Goal: Transaction & Acquisition: Purchase product/service

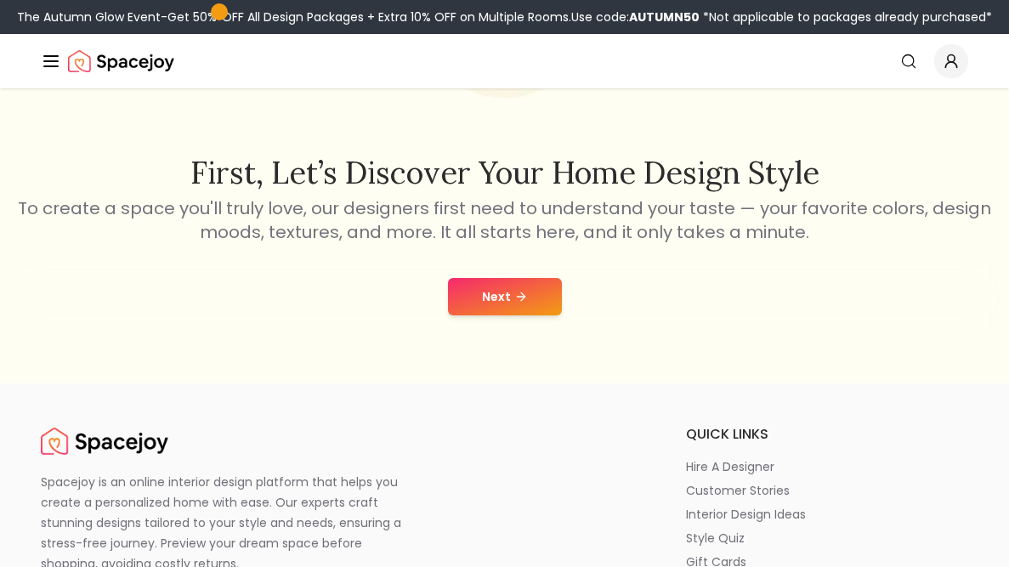
click at [488, 287] on button "Next" at bounding box center [505, 296] width 114 height 37
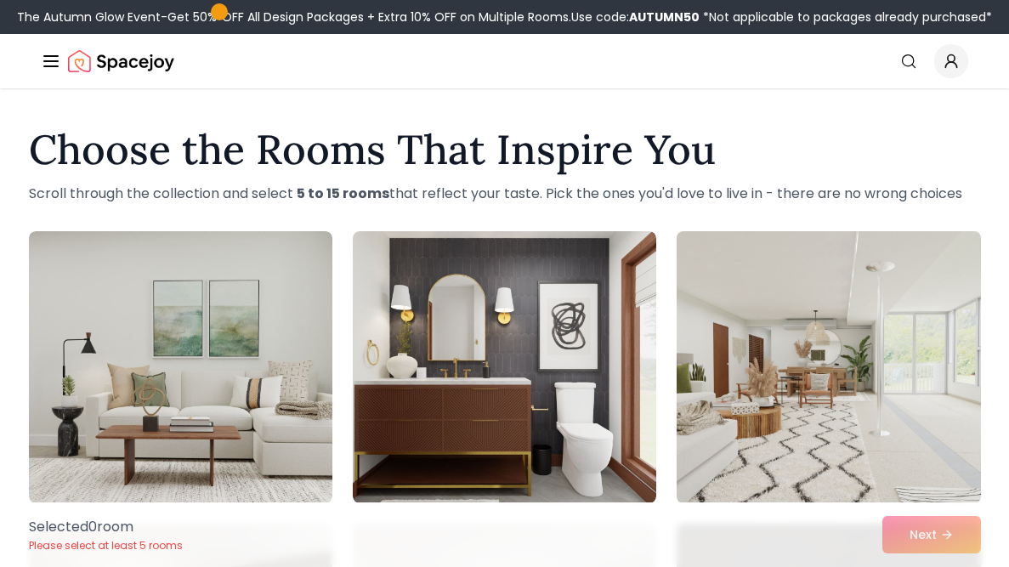
click at [837, 336] on img at bounding box center [828, 367] width 319 height 286
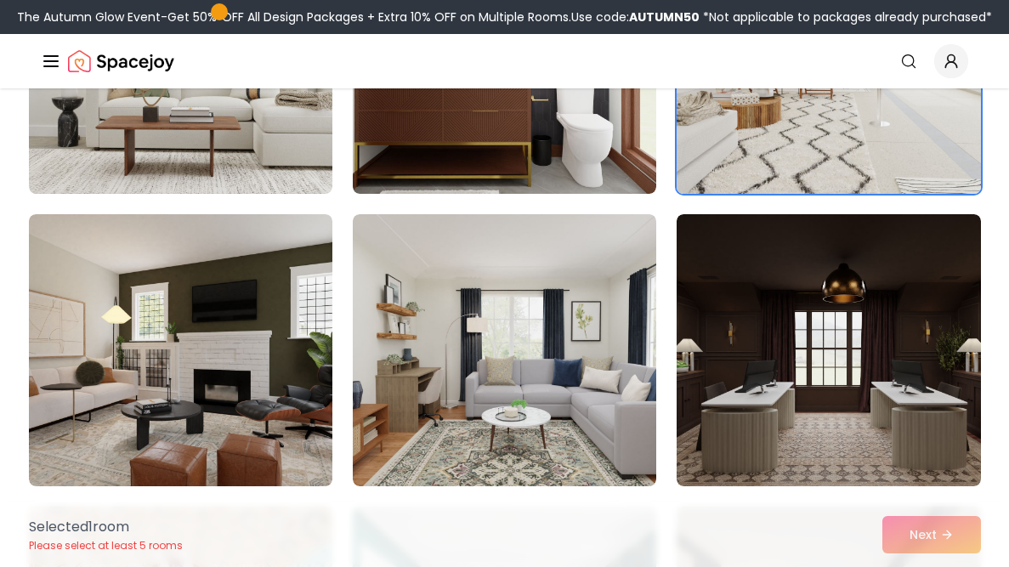
scroll to position [326, 0]
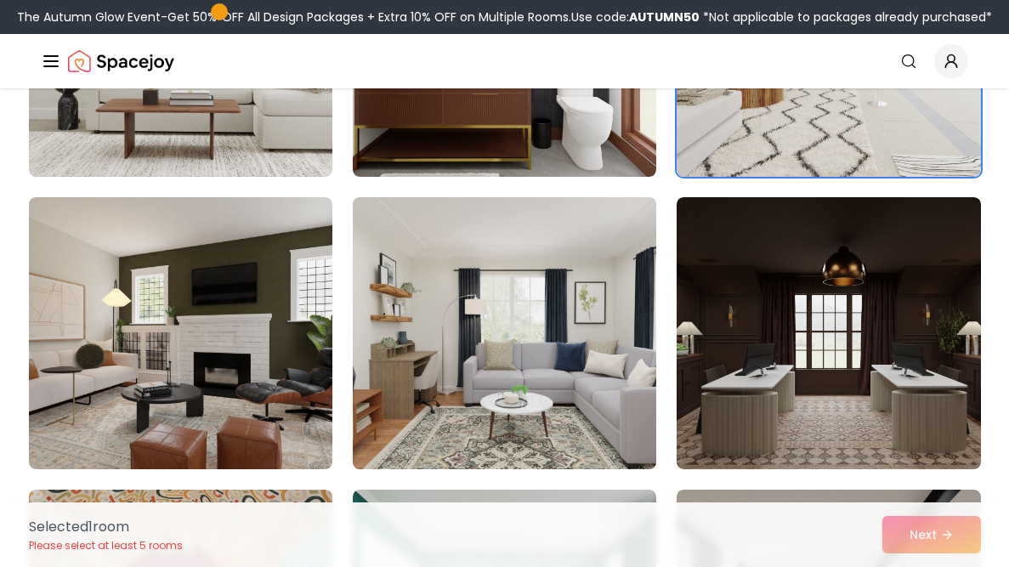
click at [563, 391] on img at bounding box center [504, 333] width 319 height 286
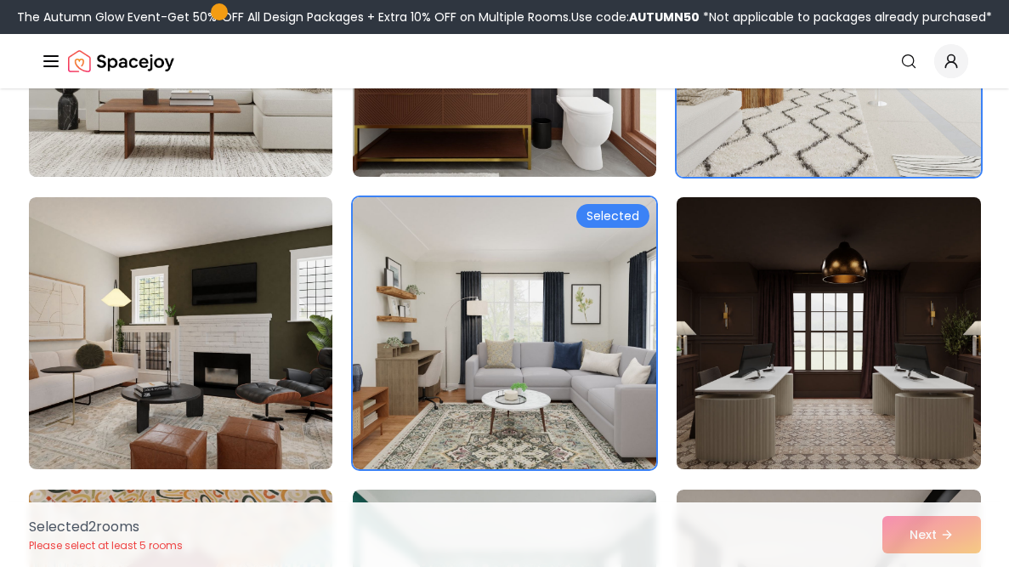
click at [758, 362] on img at bounding box center [828, 333] width 319 height 286
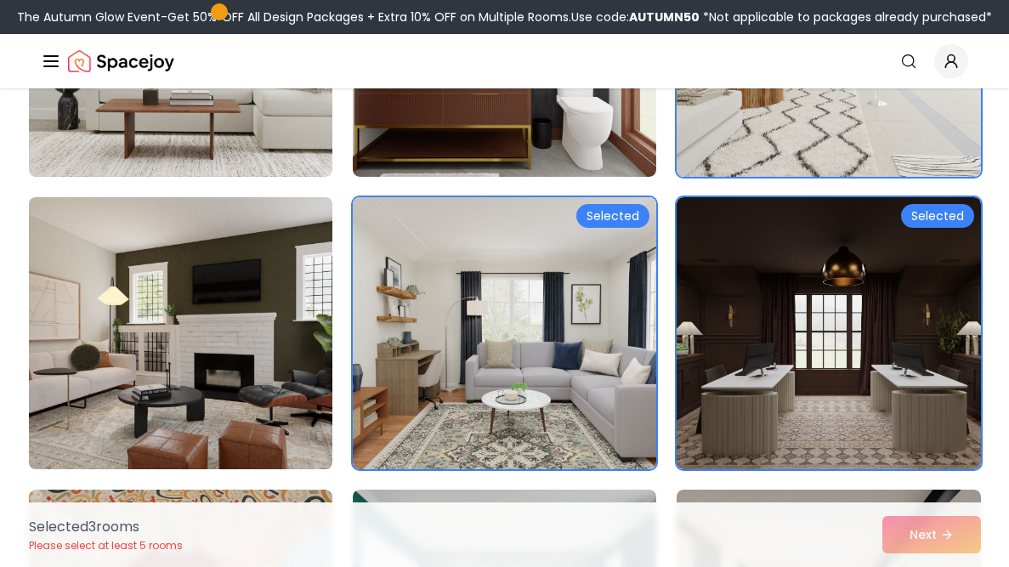
click at [234, 349] on img at bounding box center [180, 333] width 319 height 286
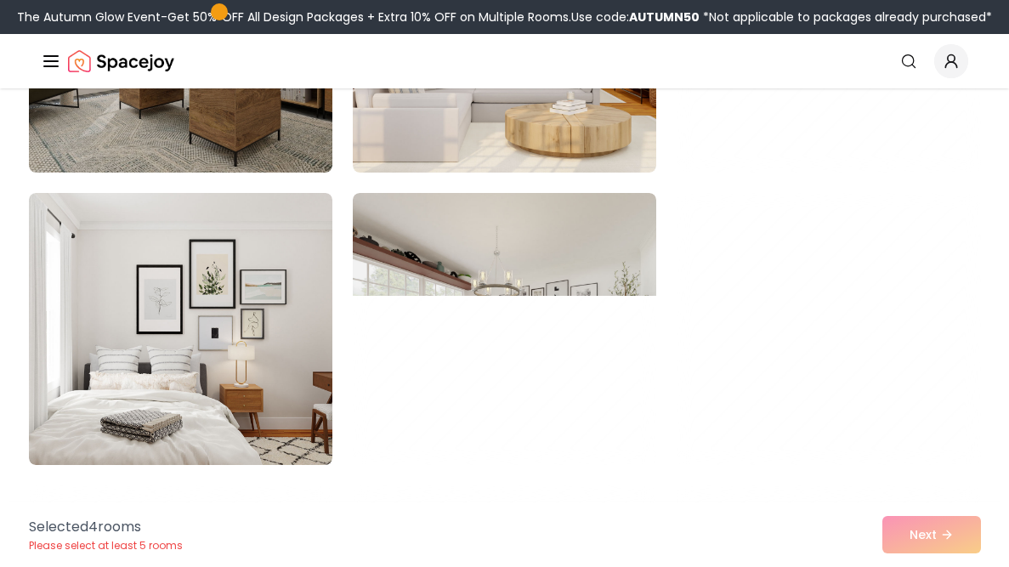
scroll to position [1209, 0]
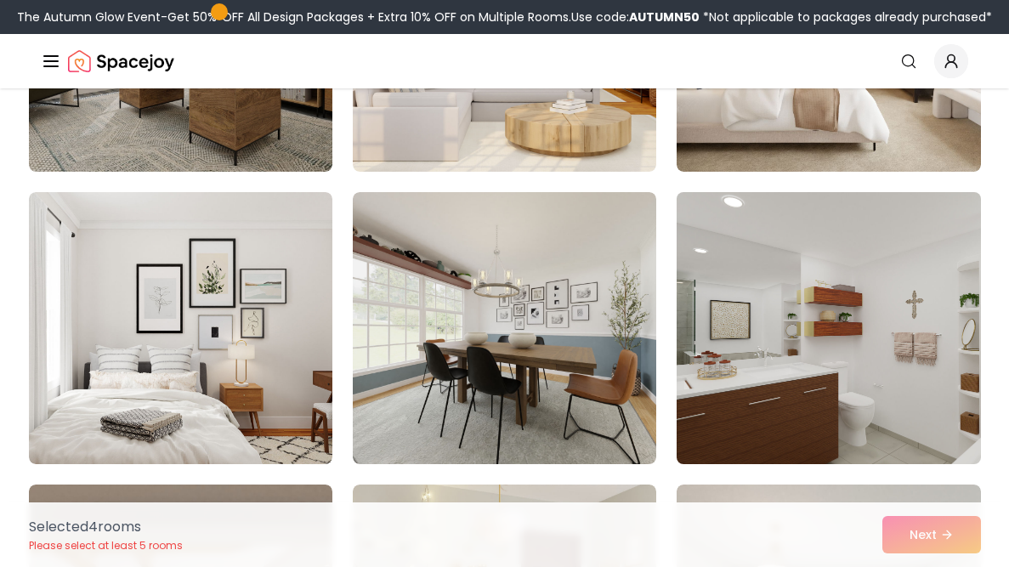
click at [898, 377] on img at bounding box center [828, 328] width 319 height 286
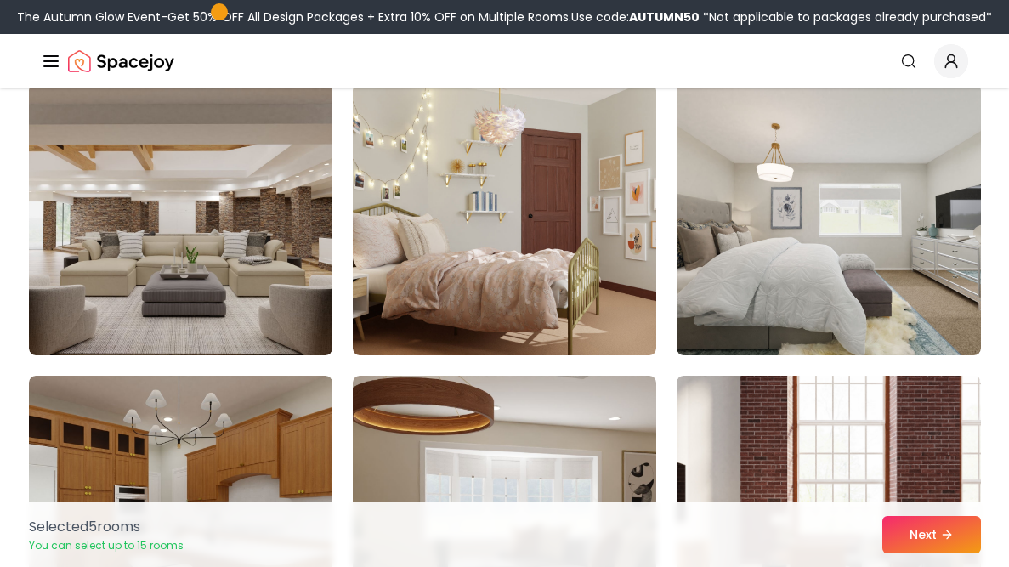
scroll to position [1615, 0]
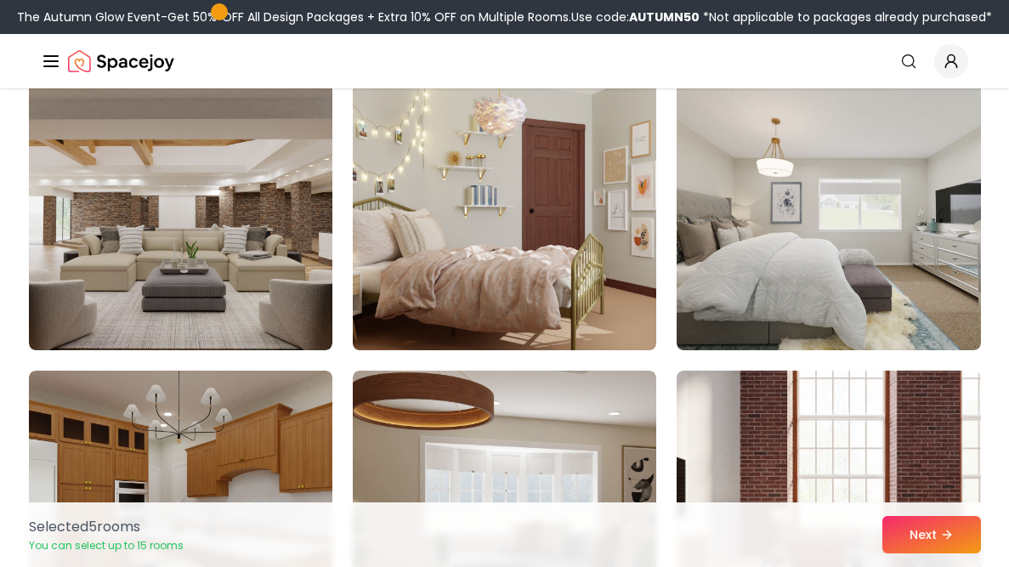
click at [580, 224] on img at bounding box center [504, 214] width 319 height 286
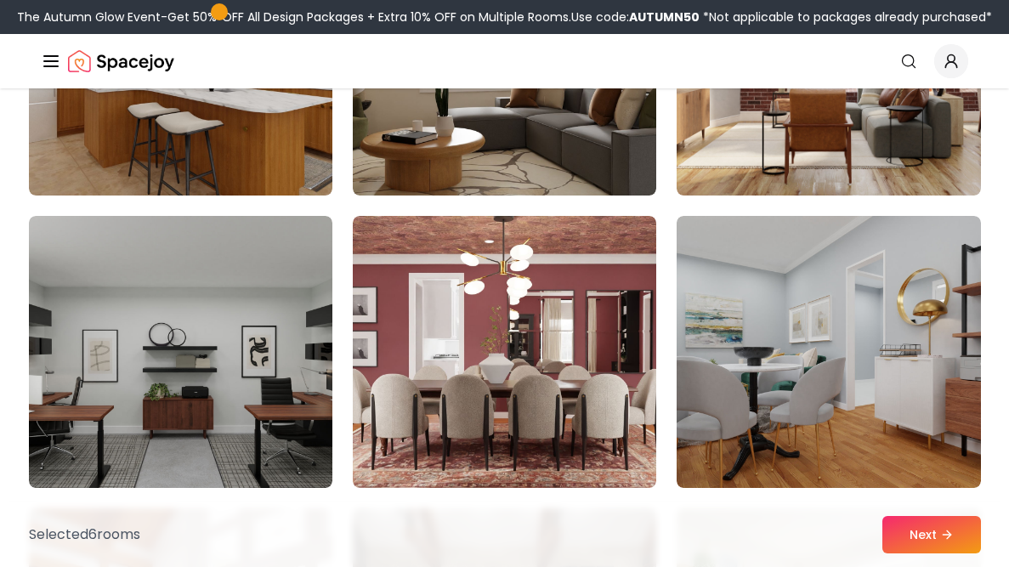
scroll to position [2063, 0]
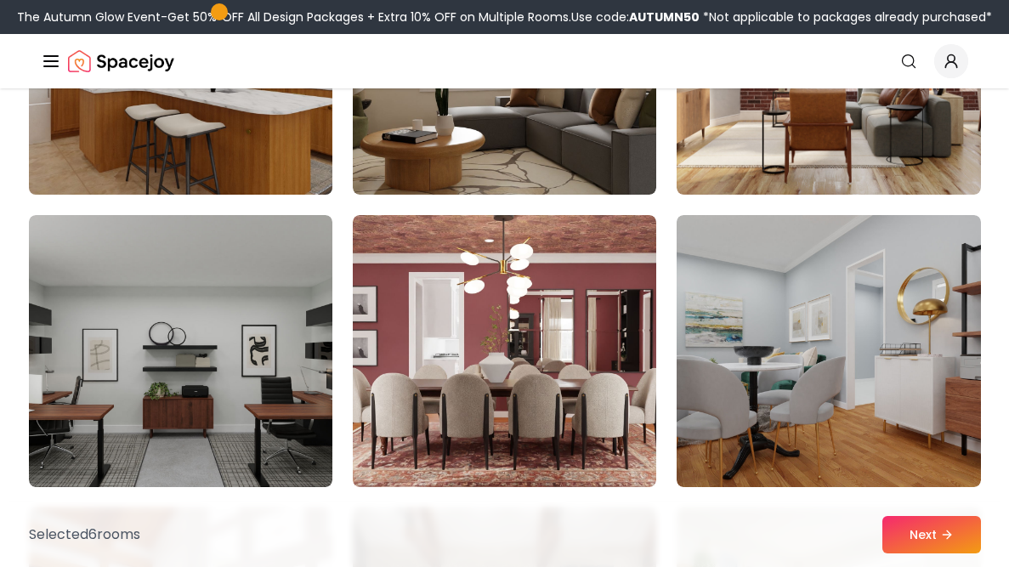
click at [156, 121] on img at bounding box center [180, 59] width 319 height 286
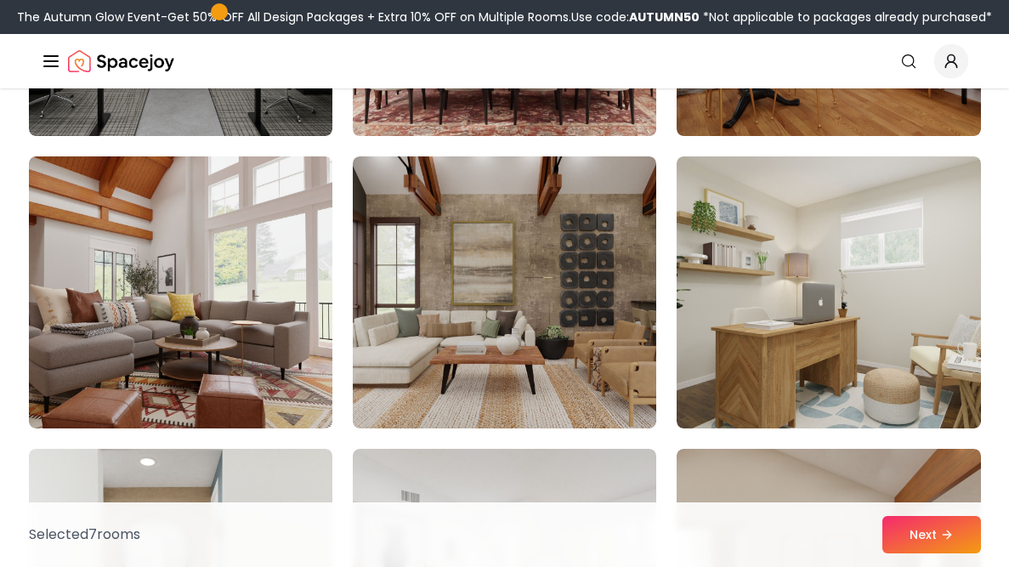
scroll to position [2416, 0]
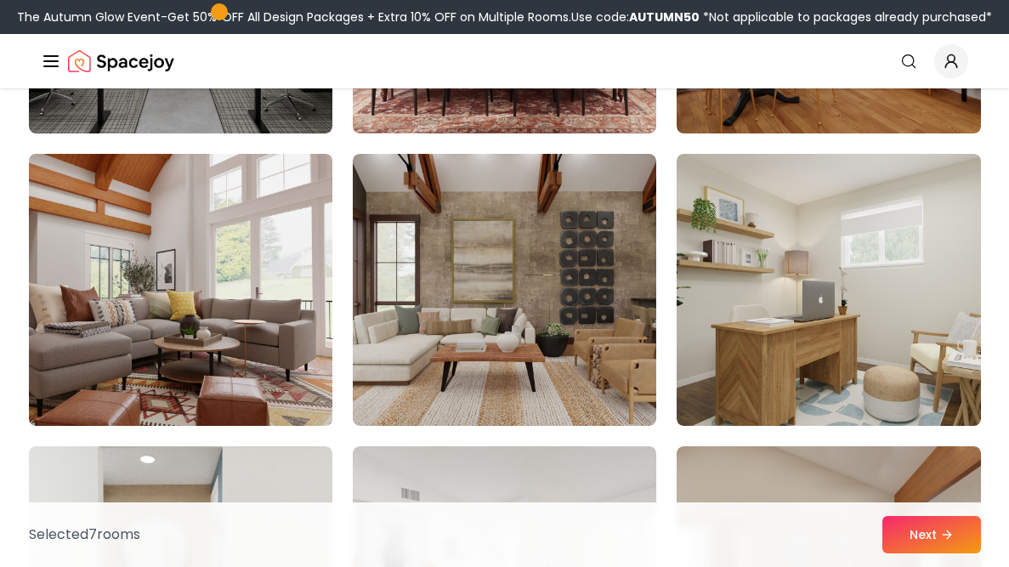
click at [233, 320] on img at bounding box center [180, 290] width 319 height 286
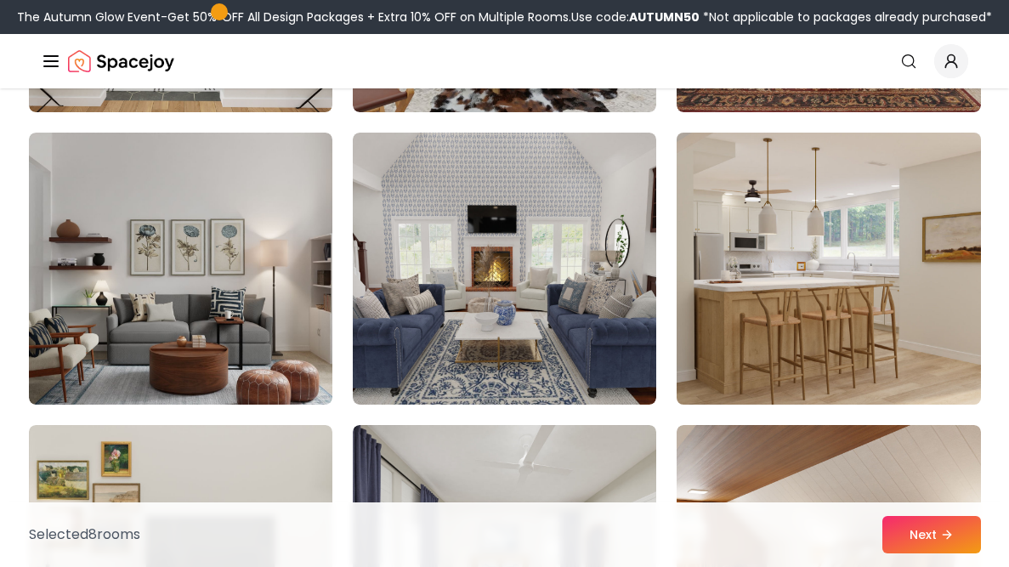
scroll to position [3027, 0]
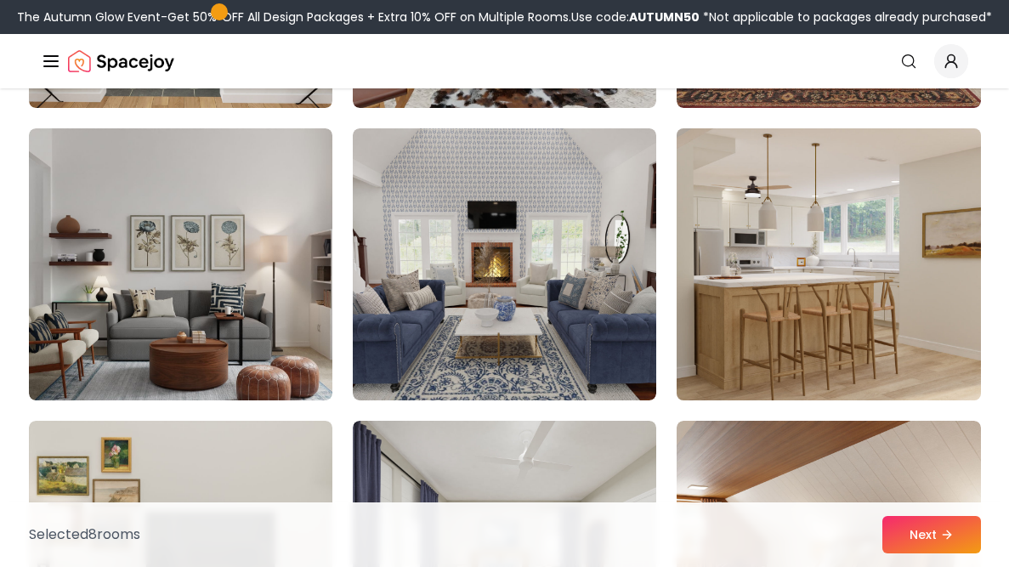
click at [839, 341] on img at bounding box center [828, 265] width 319 height 286
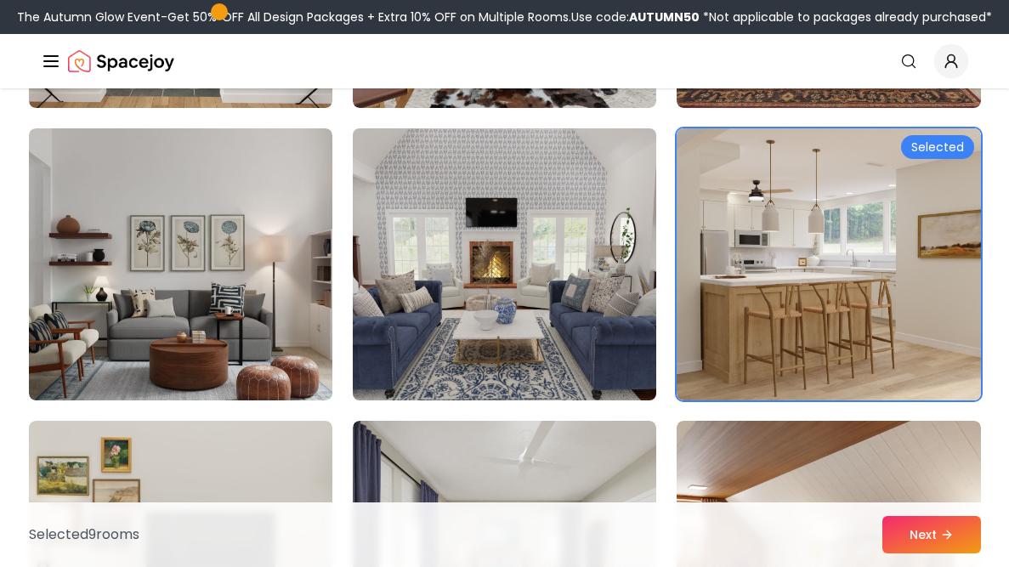
click at [530, 279] on img at bounding box center [504, 265] width 319 height 286
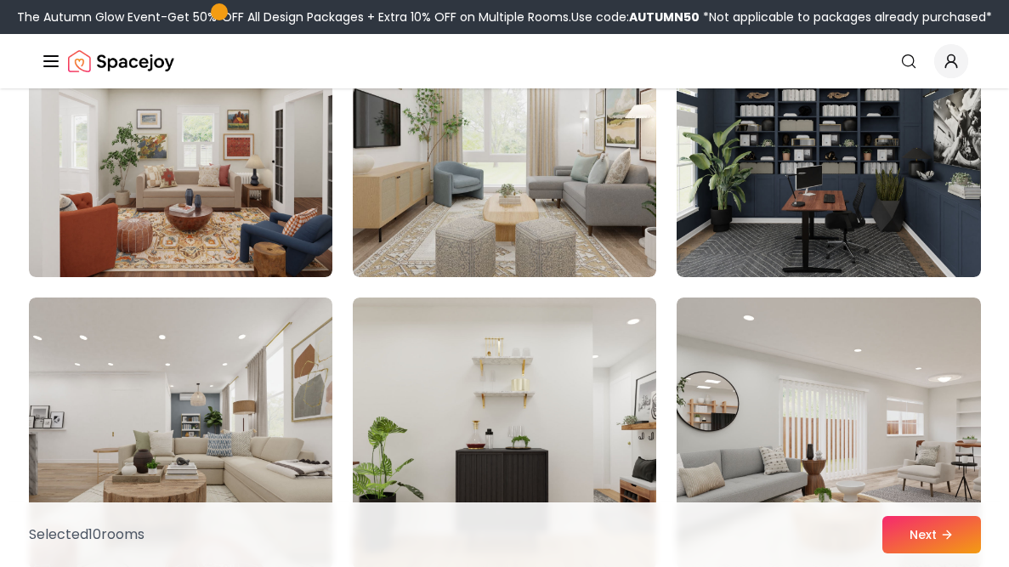
scroll to position [3731, 0]
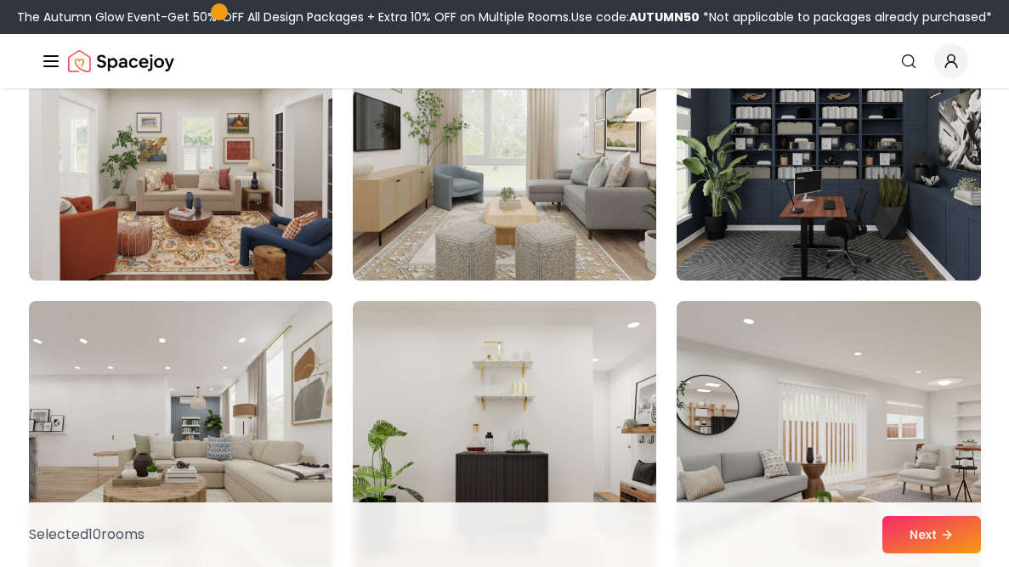
click at [818, 169] on img at bounding box center [828, 145] width 319 height 286
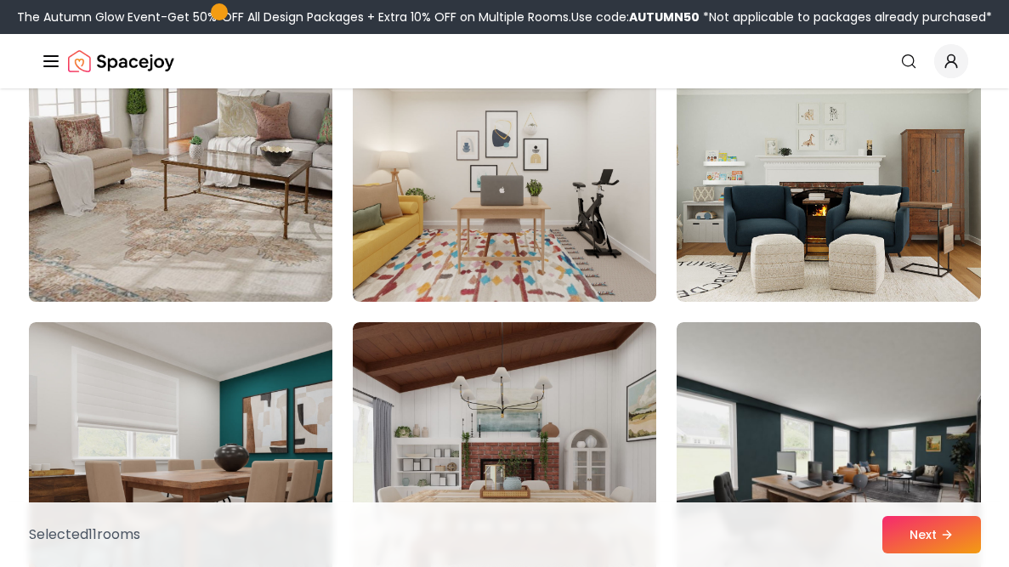
click at [156, 260] on img at bounding box center [180, 166] width 319 height 286
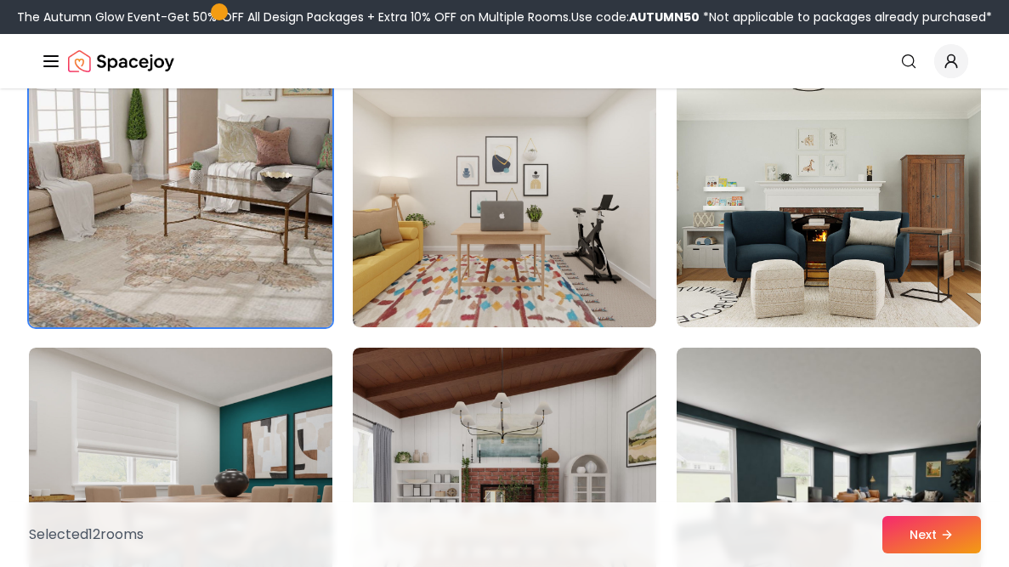
scroll to position [4268, 0]
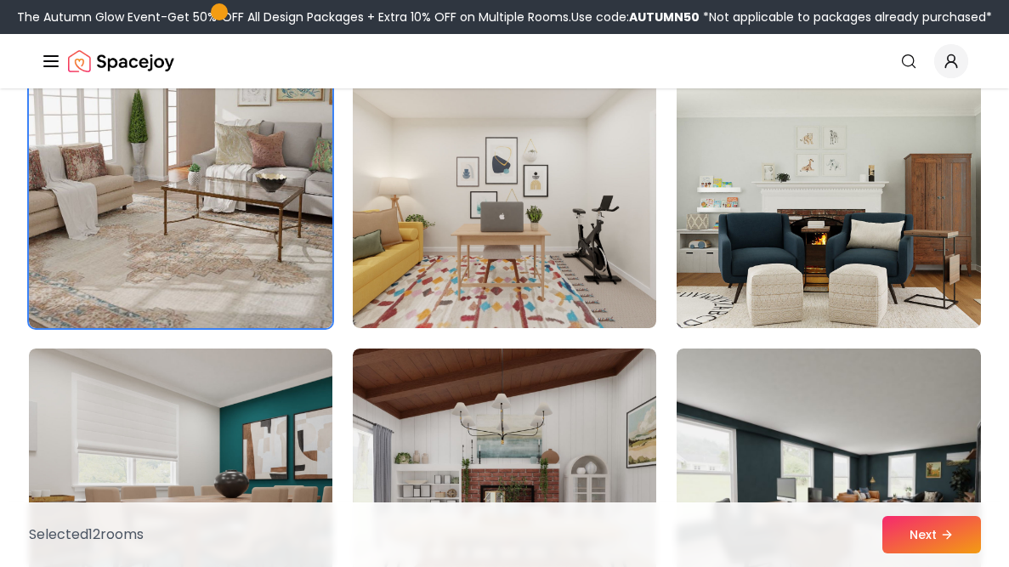
click at [774, 237] on img at bounding box center [828, 192] width 319 height 286
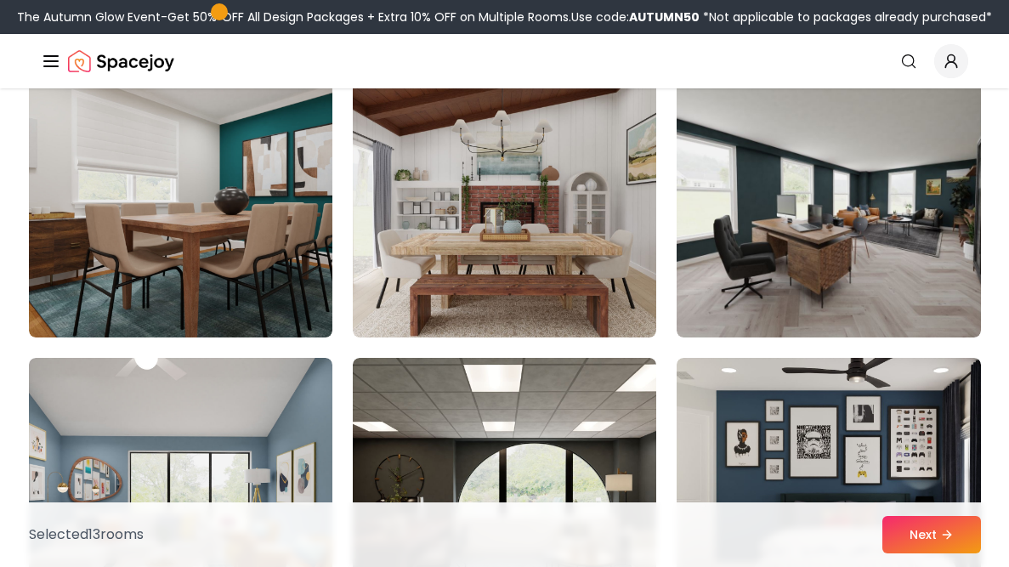
click at [563, 240] on img at bounding box center [504, 201] width 303 height 272
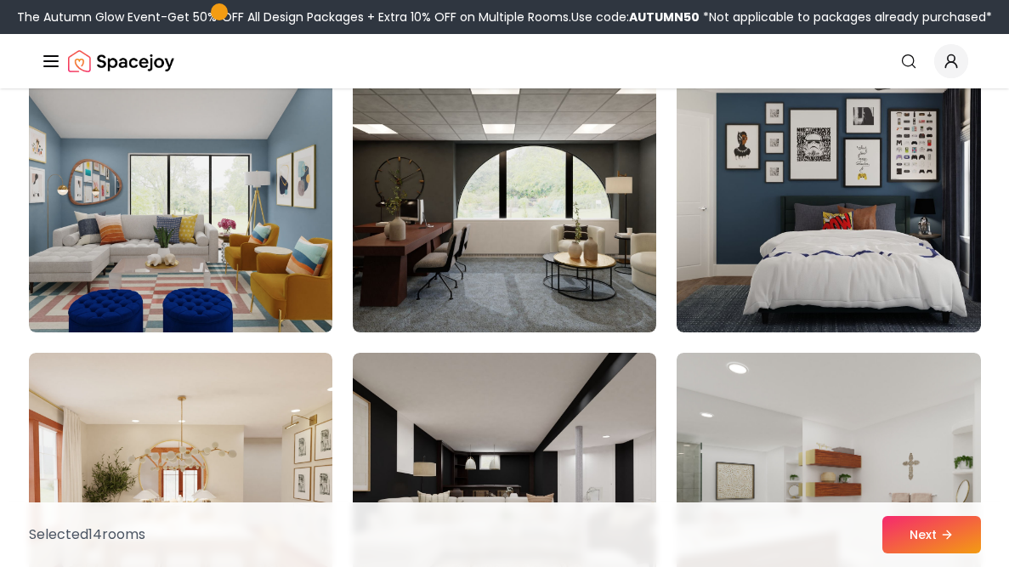
scroll to position [4851, 0]
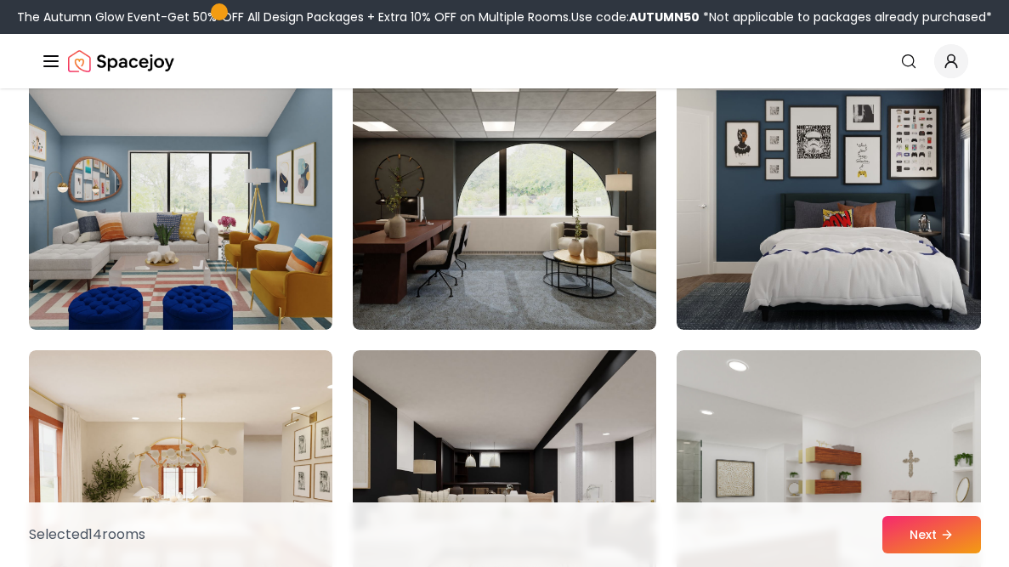
click at [563, 240] on img at bounding box center [504, 194] width 303 height 272
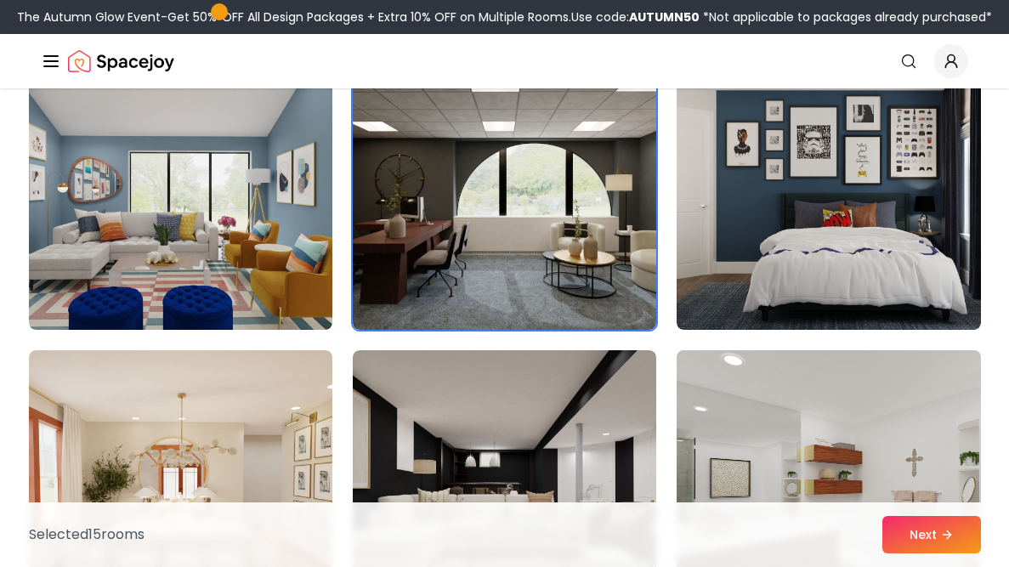
click at [886, 466] on img at bounding box center [828, 486] width 319 height 286
click at [915, 530] on button "Next" at bounding box center [931, 534] width 99 height 37
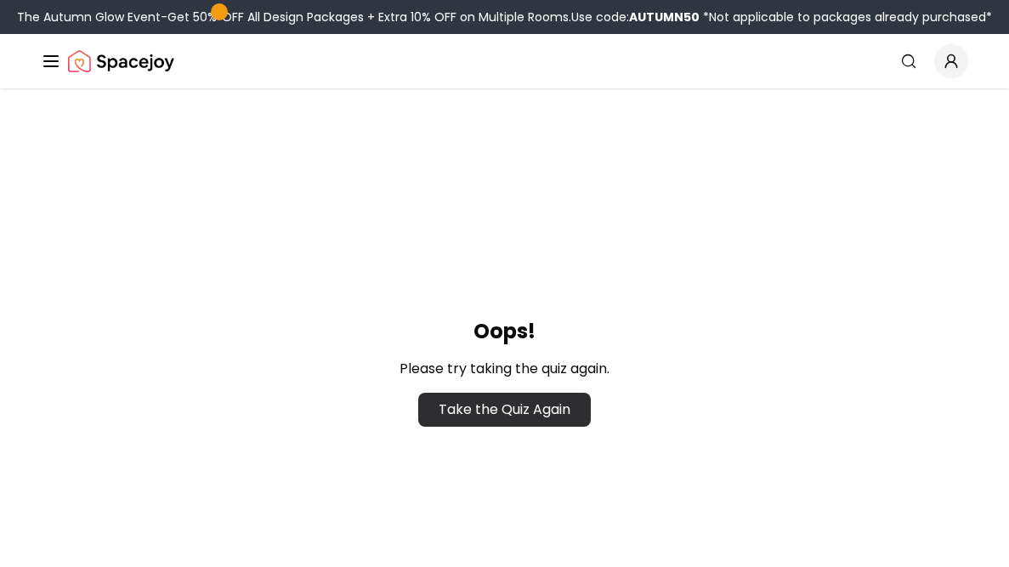
click at [568, 402] on link "Take the Quiz Again" at bounding box center [504, 410] width 173 height 34
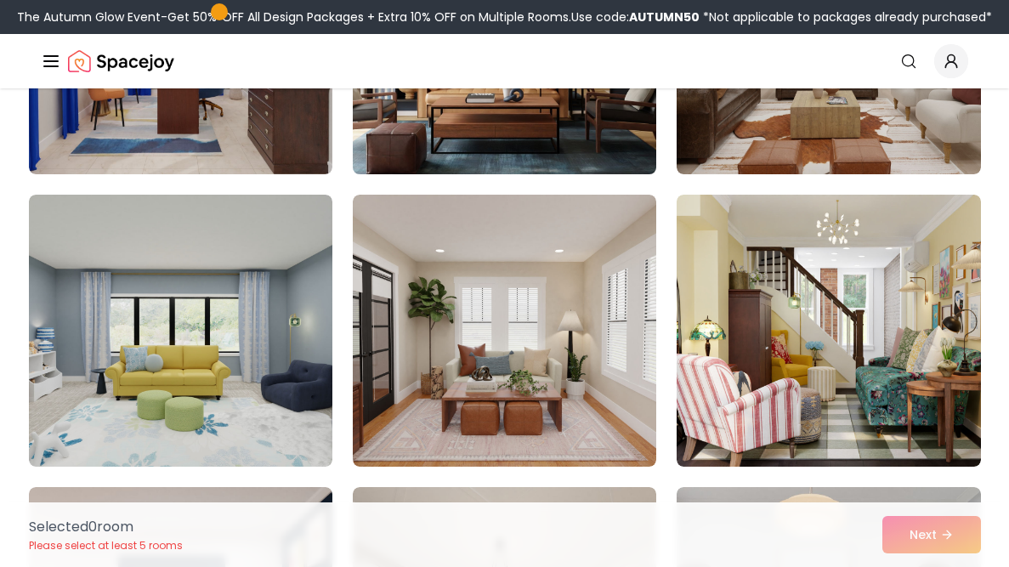
scroll to position [1208, 0]
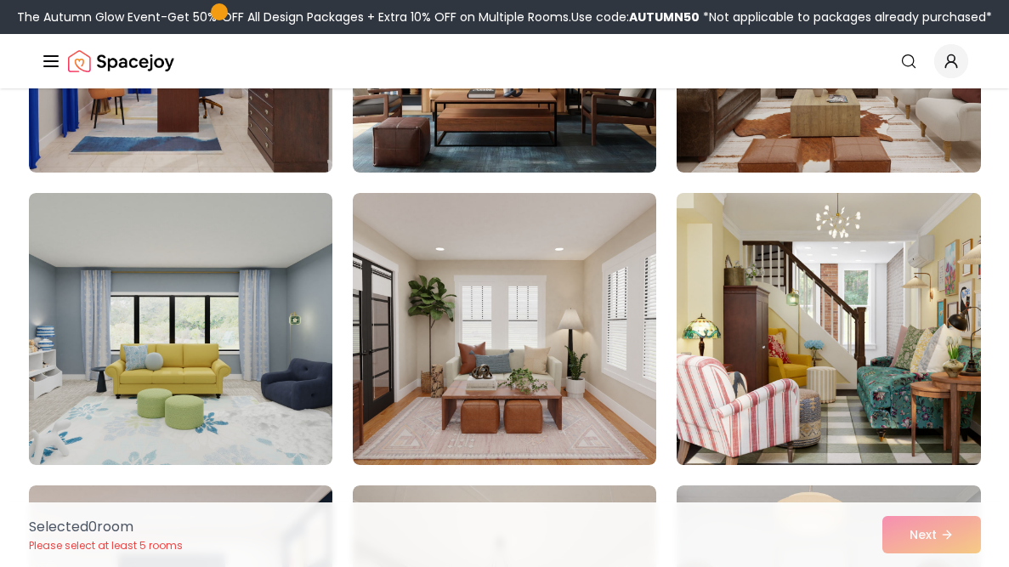
click at [901, 283] on img at bounding box center [828, 329] width 319 height 286
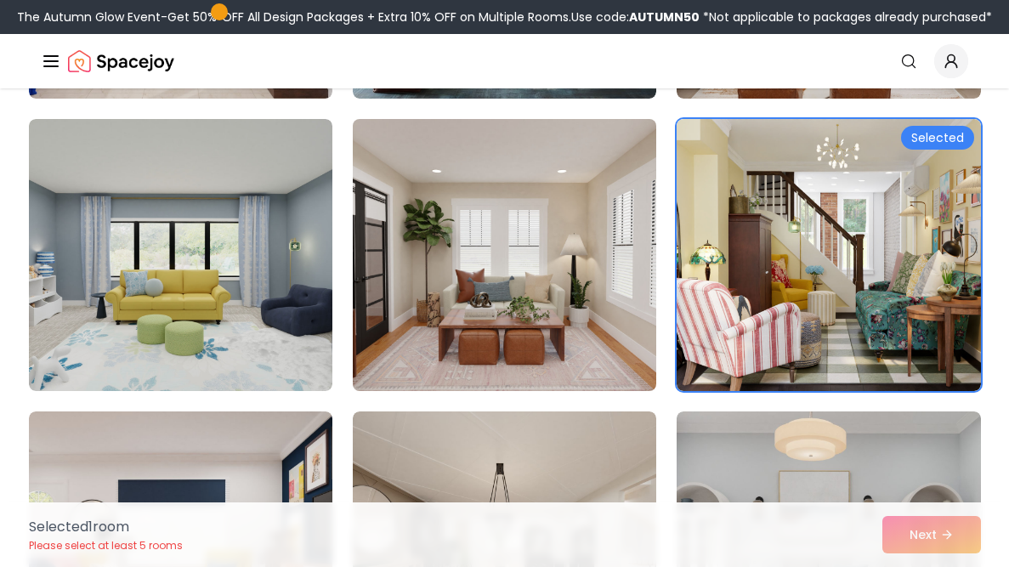
scroll to position [1288, 0]
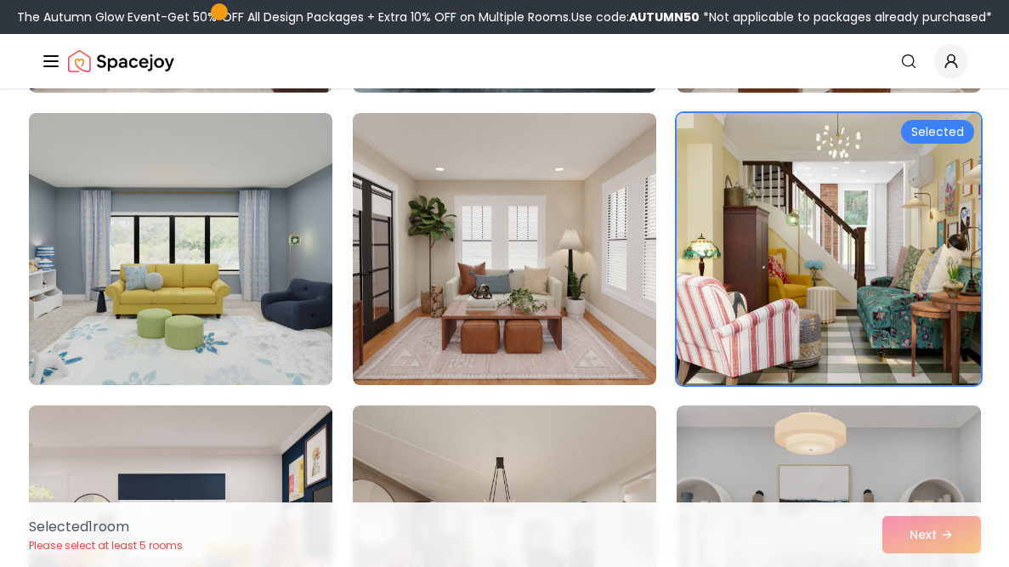
click at [758, 264] on img at bounding box center [828, 249] width 319 height 286
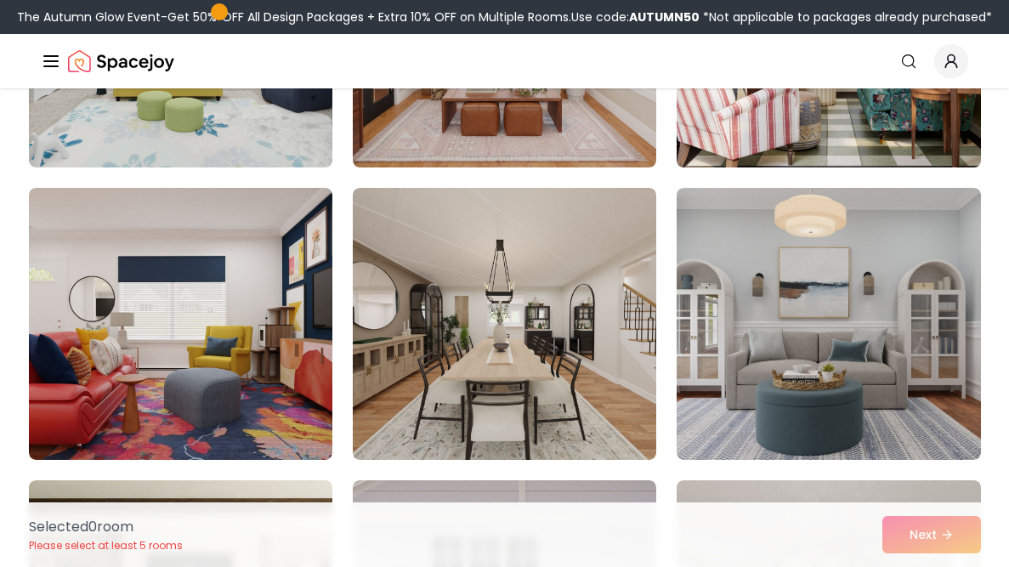
scroll to position [1509, 0]
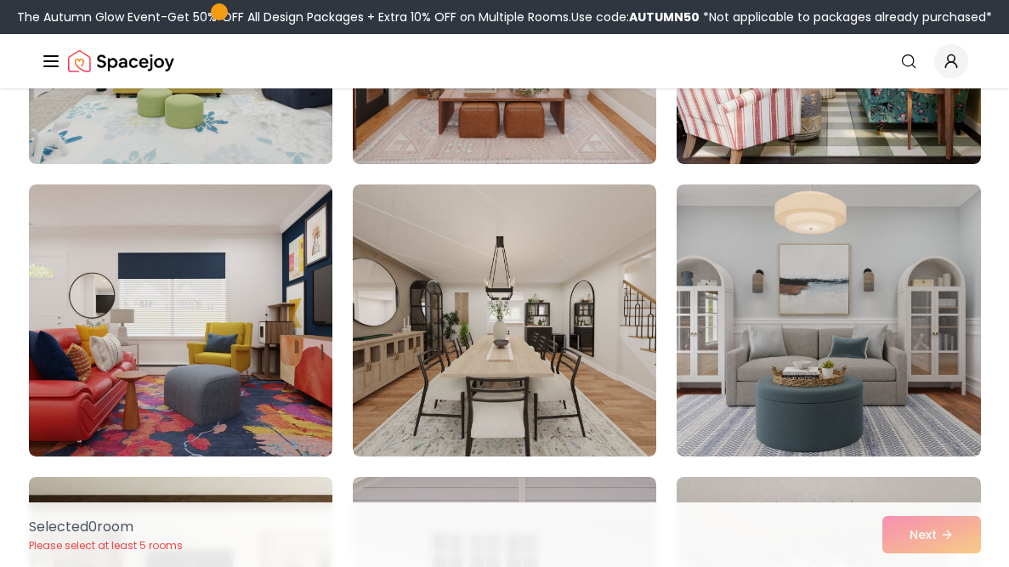
click at [584, 111] on img at bounding box center [504, 28] width 319 height 286
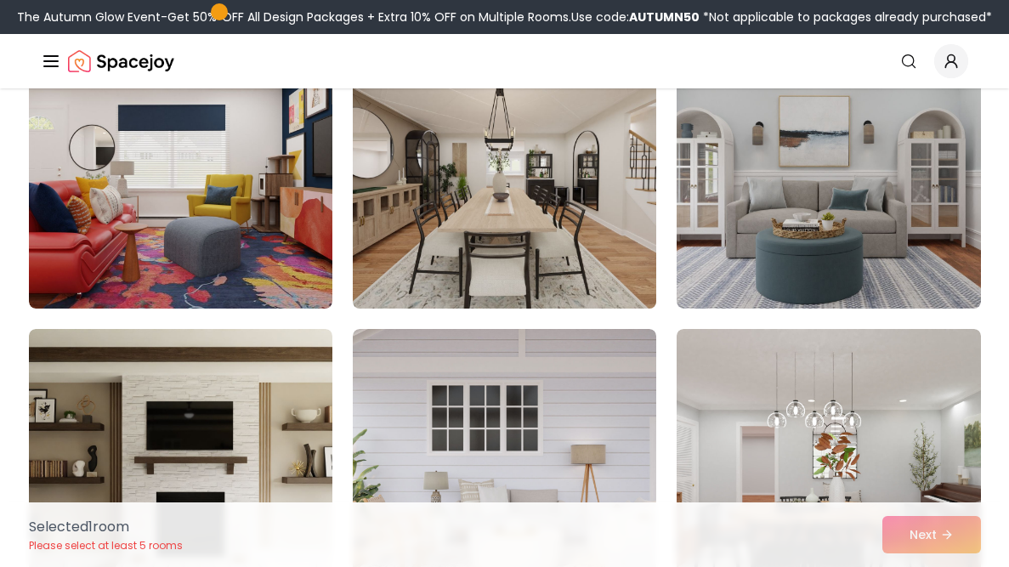
scroll to position [1668, 0]
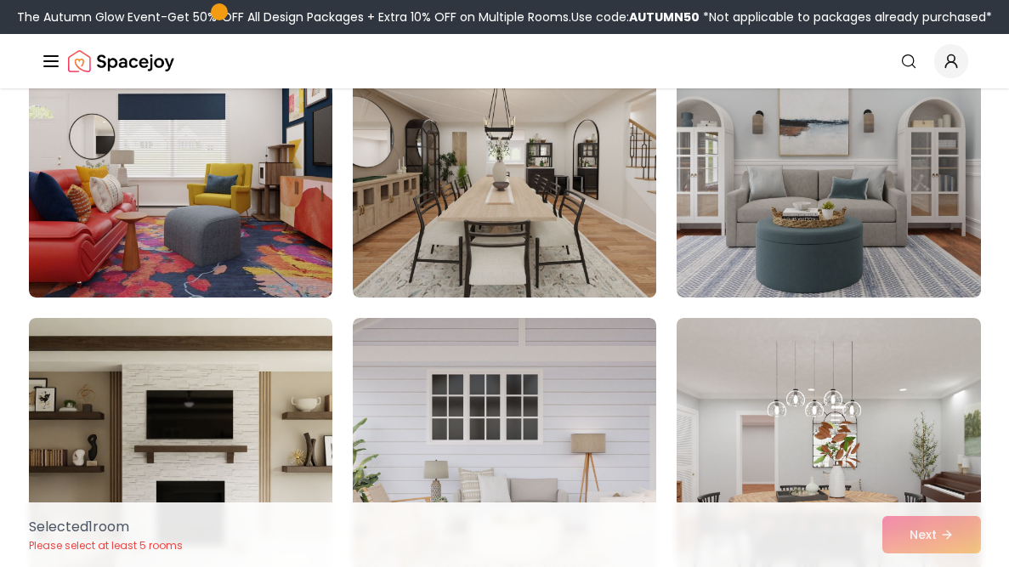
click at [513, 258] on img at bounding box center [504, 162] width 319 height 286
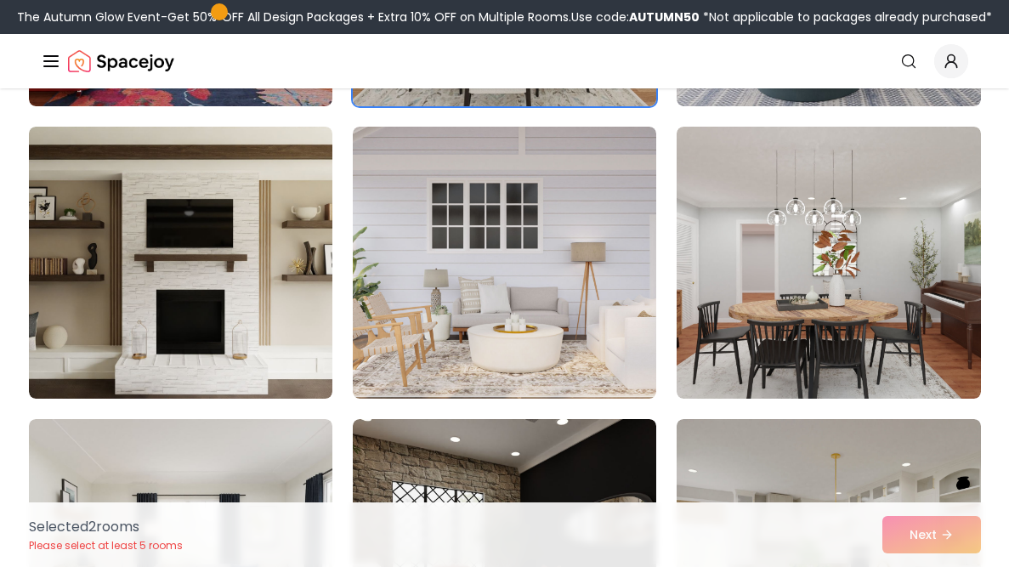
scroll to position [1860, 0]
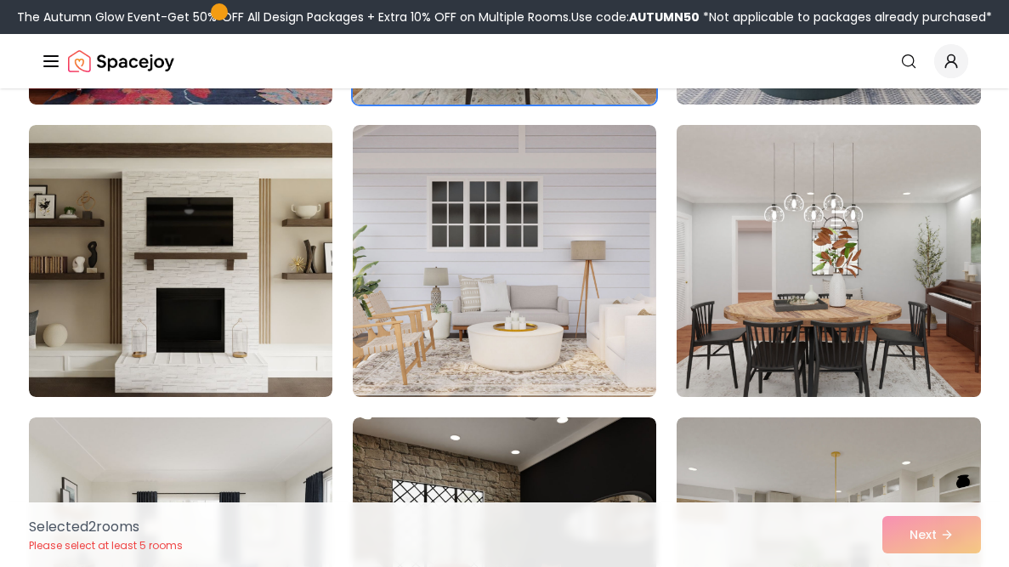
click at [831, 258] on img at bounding box center [828, 261] width 319 height 286
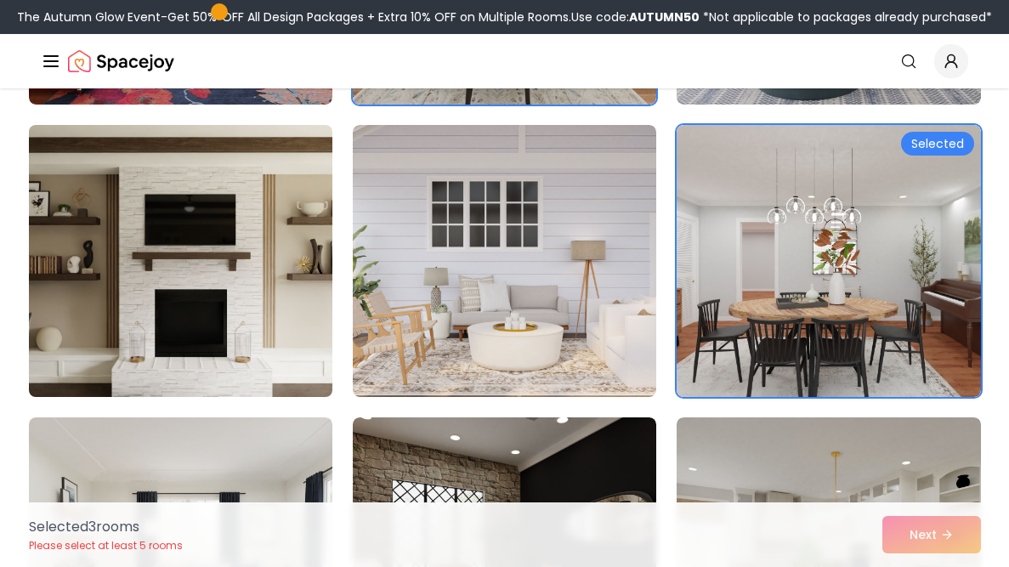
click at [269, 284] on img at bounding box center [180, 261] width 319 height 286
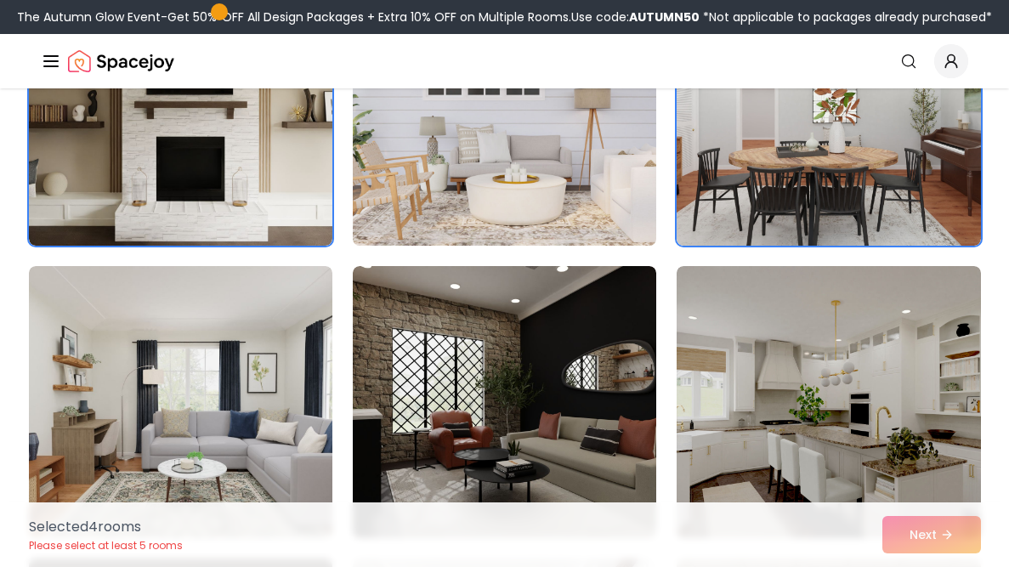
scroll to position [2013, 0]
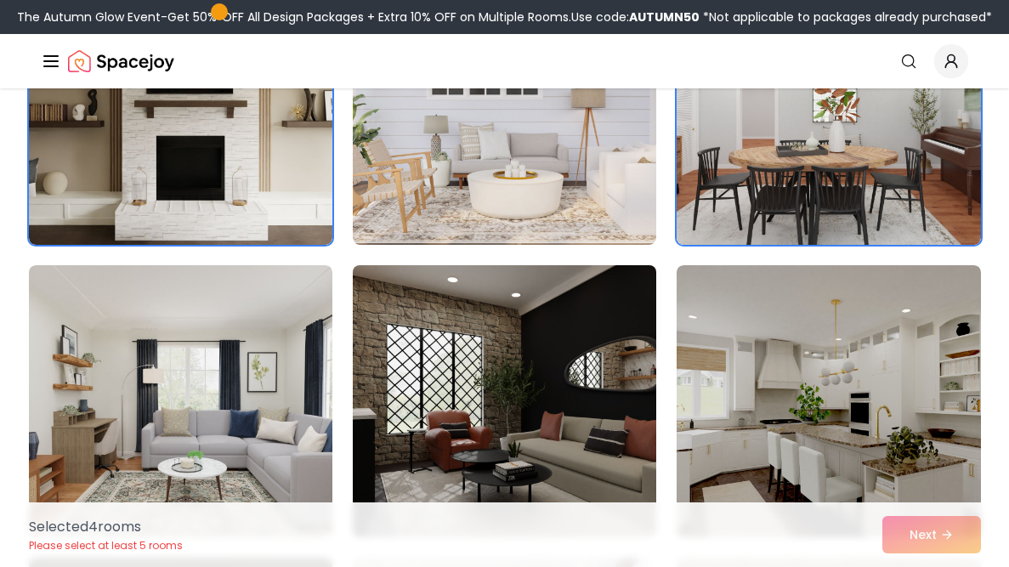
click at [518, 344] on img at bounding box center [504, 401] width 319 height 286
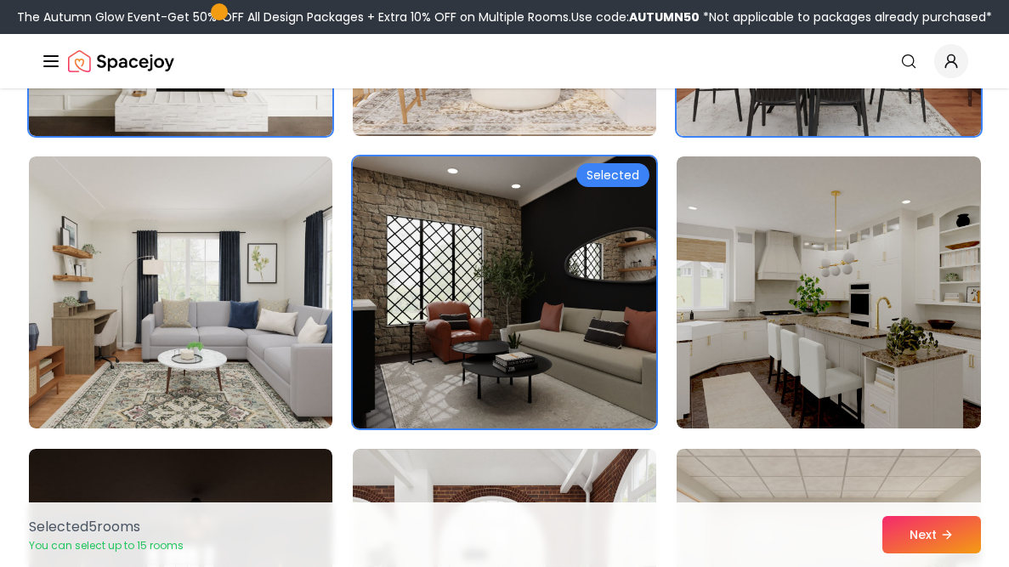
scroll to position [2137, 0]
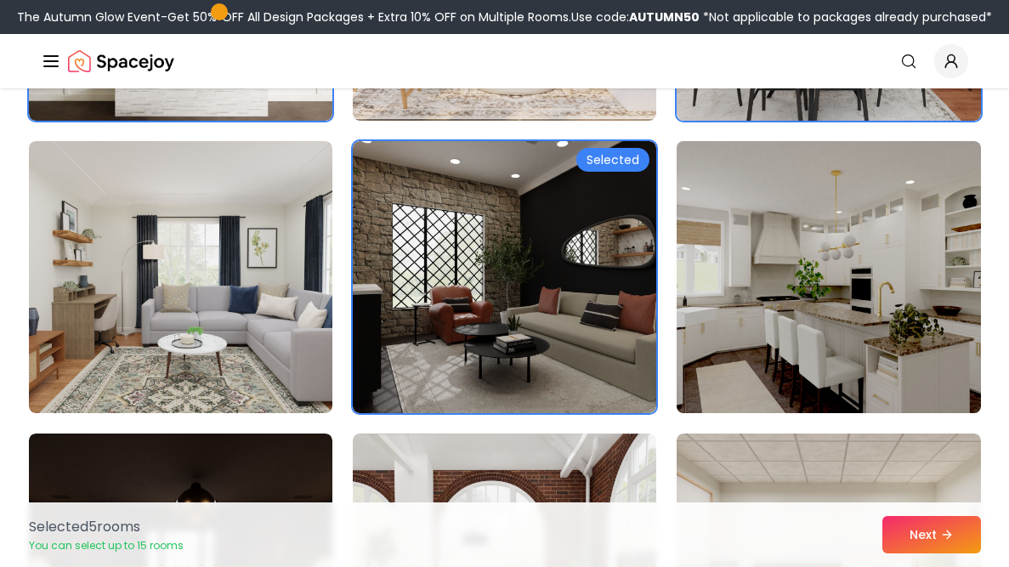
click at [903, 355] on img at bounding box center [828, 277] width 319 height 286
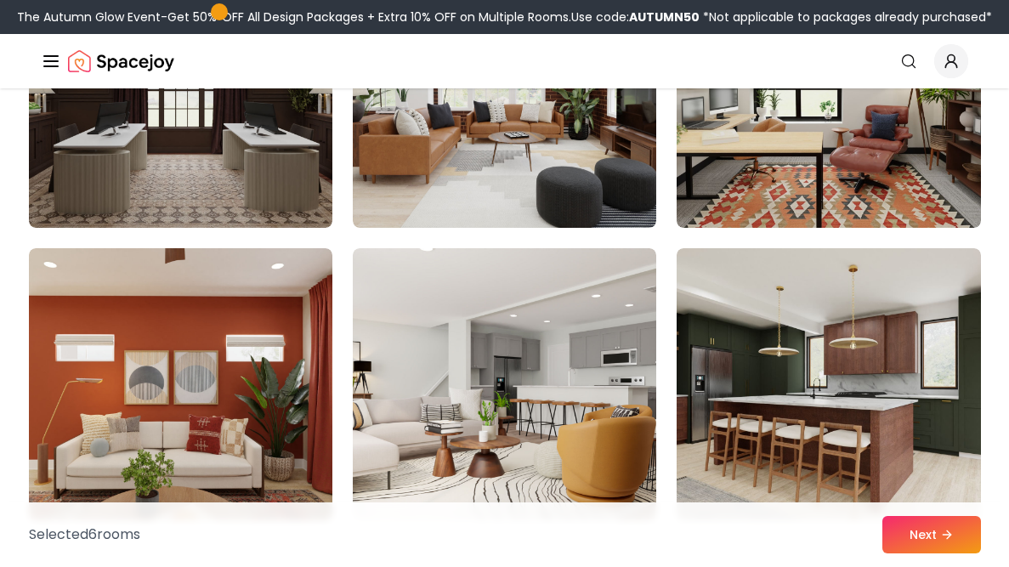
scroll to position [2625, 0]
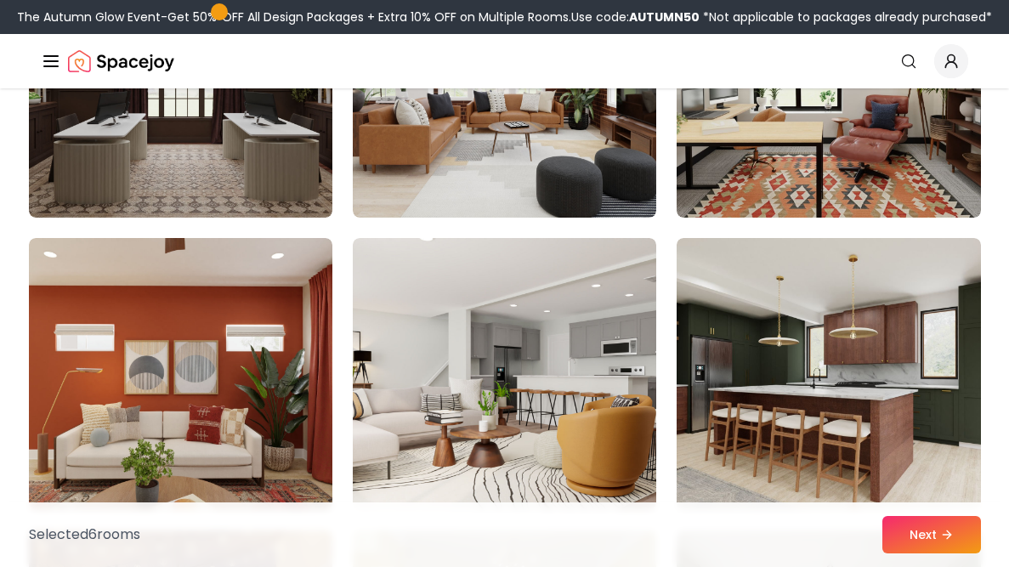
click at [874, 302] on img at bounding box center [828, 374] width 303 height 272
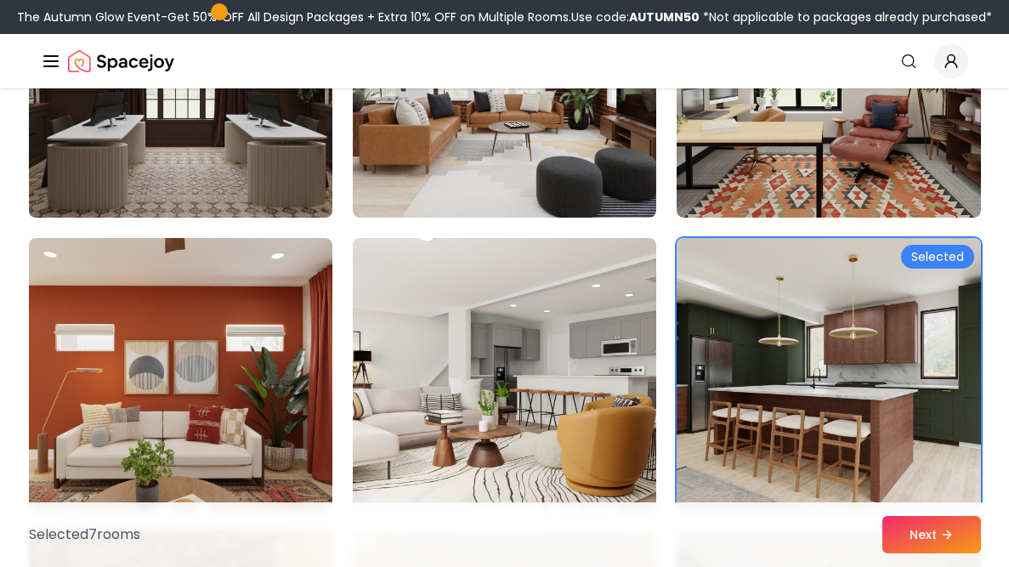
click at [294, 159] on img at bounding box center [180, 82] width 319 height 286
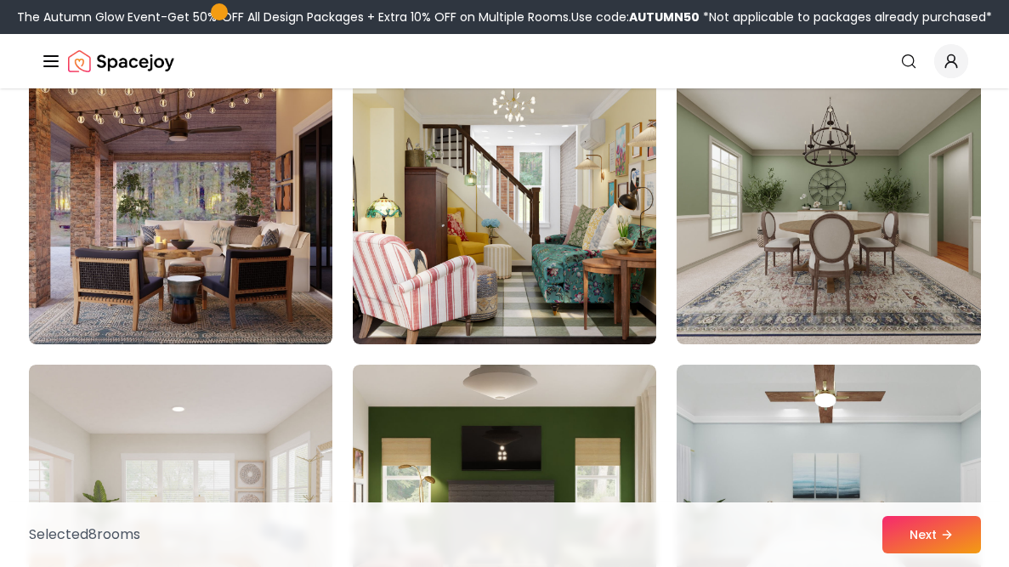
scroll to position [3089, 0]
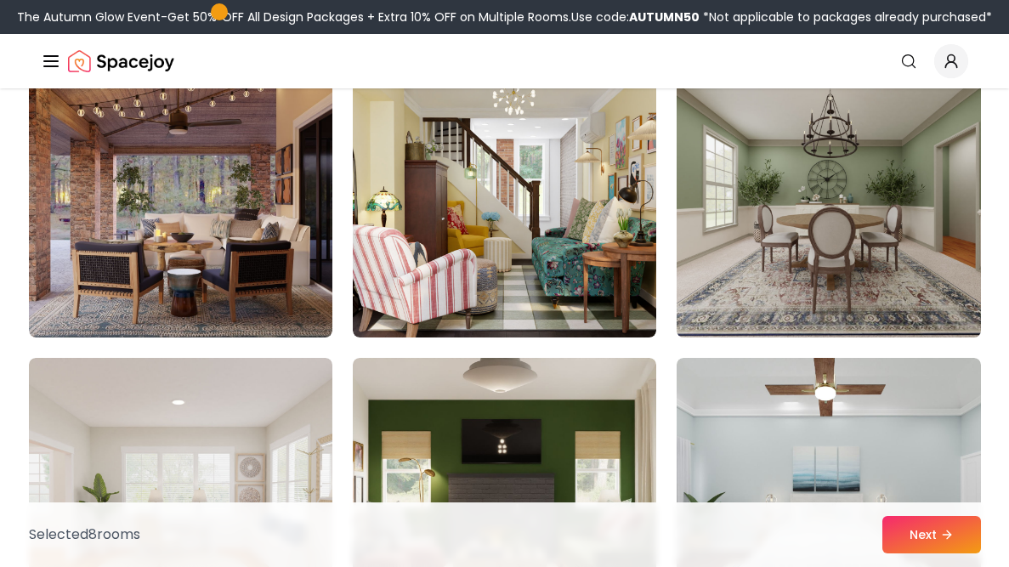
click at [684, 232] on img at bounding box center [828, 202] width 319 height 286
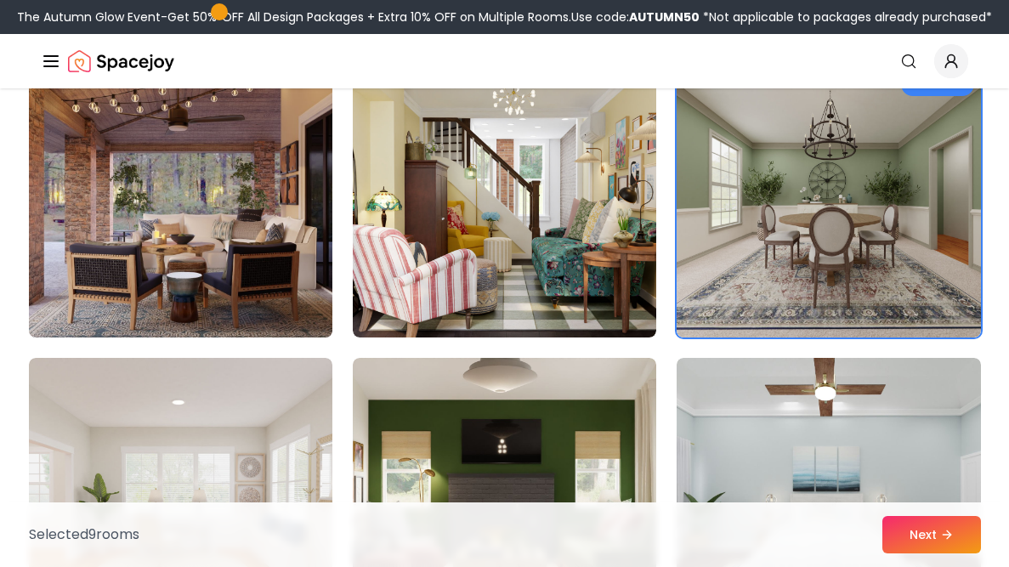
click at [130, 131] on img at bounding box center [180, 202] width 319 height 286
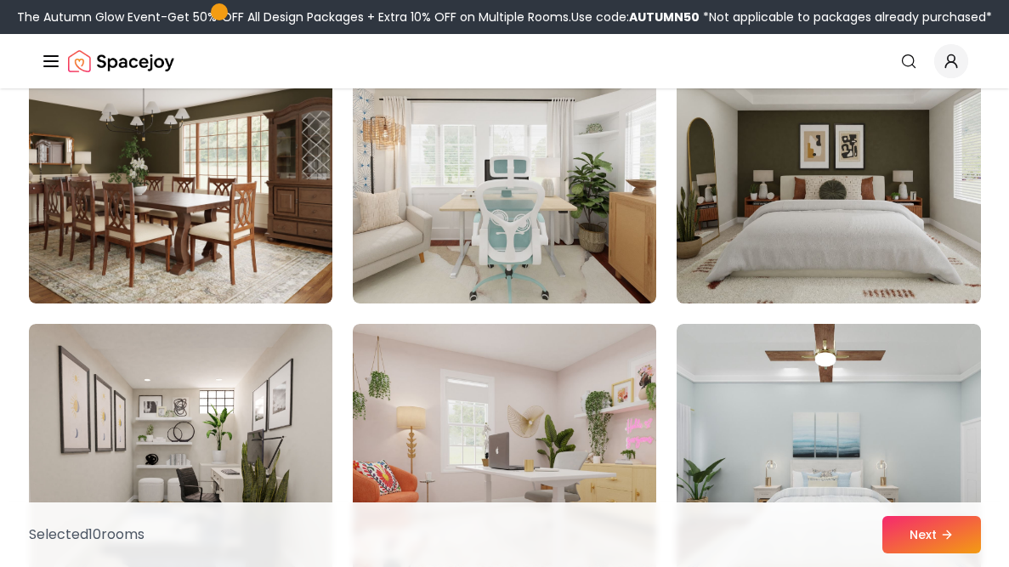
scroll to position [3717, 0]
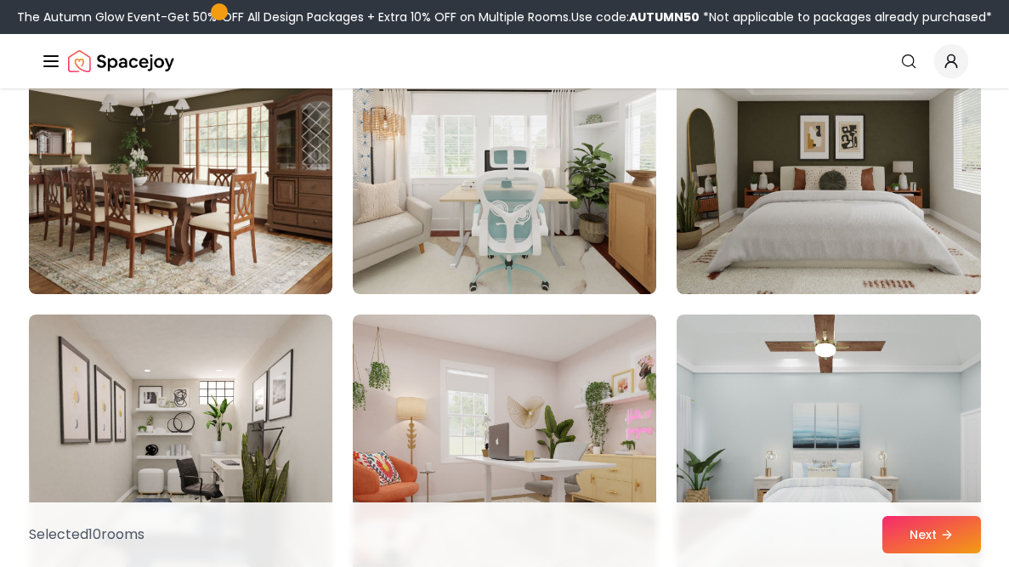
click at [130, 131] on img at bounding box center [180, 158] width 303 height 272
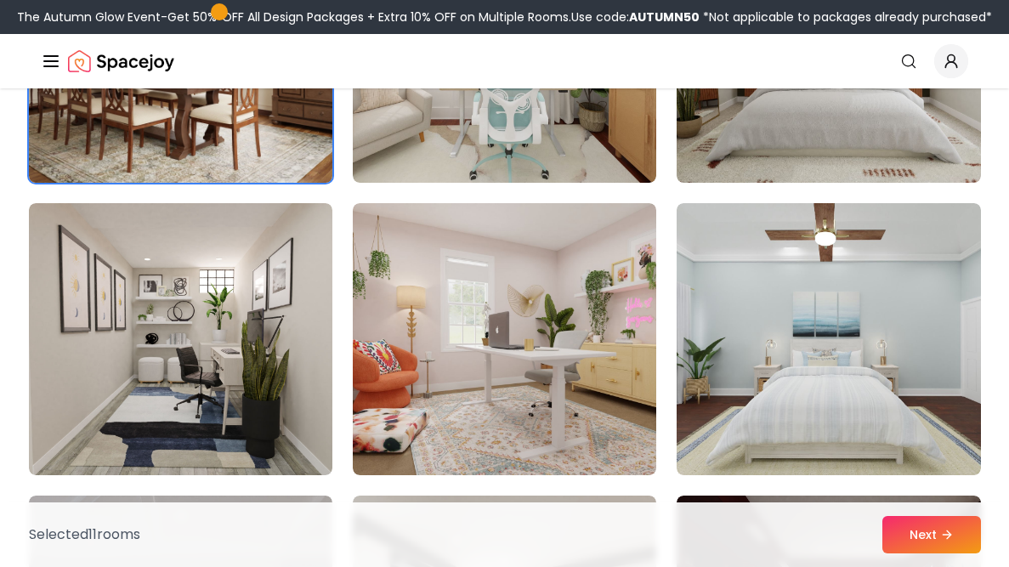
scroll to position [3837, 0]
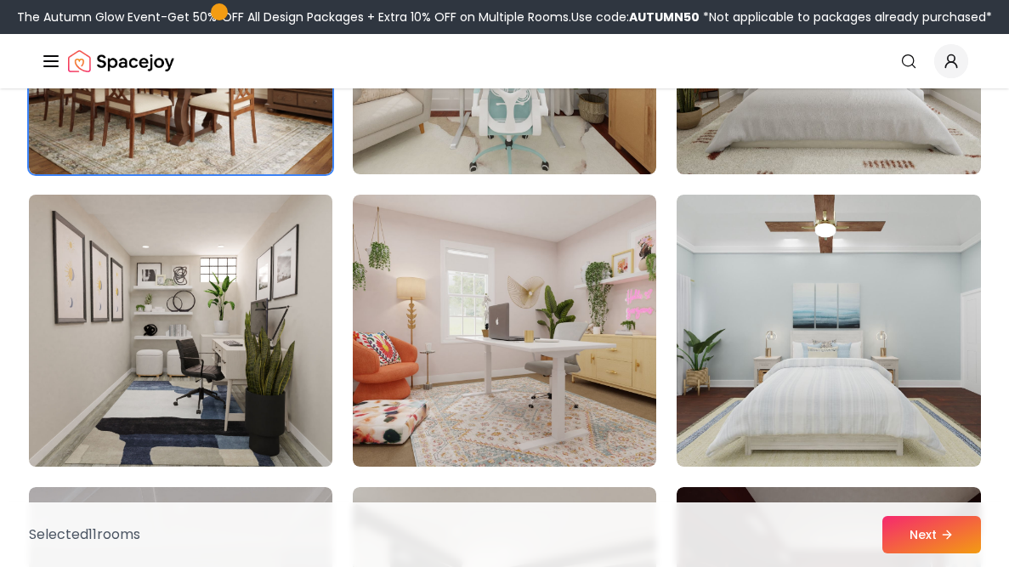
click at [247, 257] on img at bounding box center [180, 331] width 319 height 286
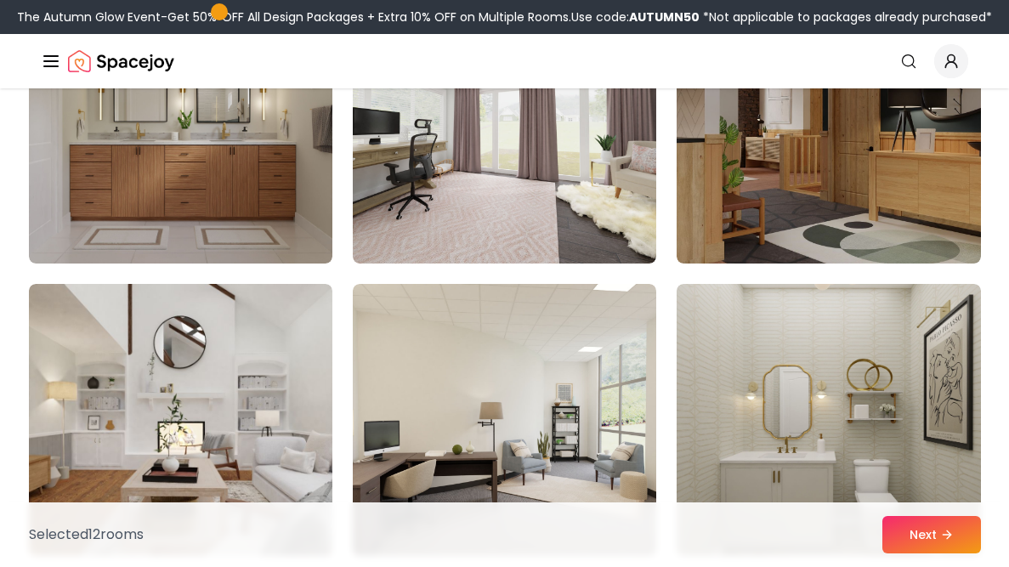
scroll to position [5519, 0]
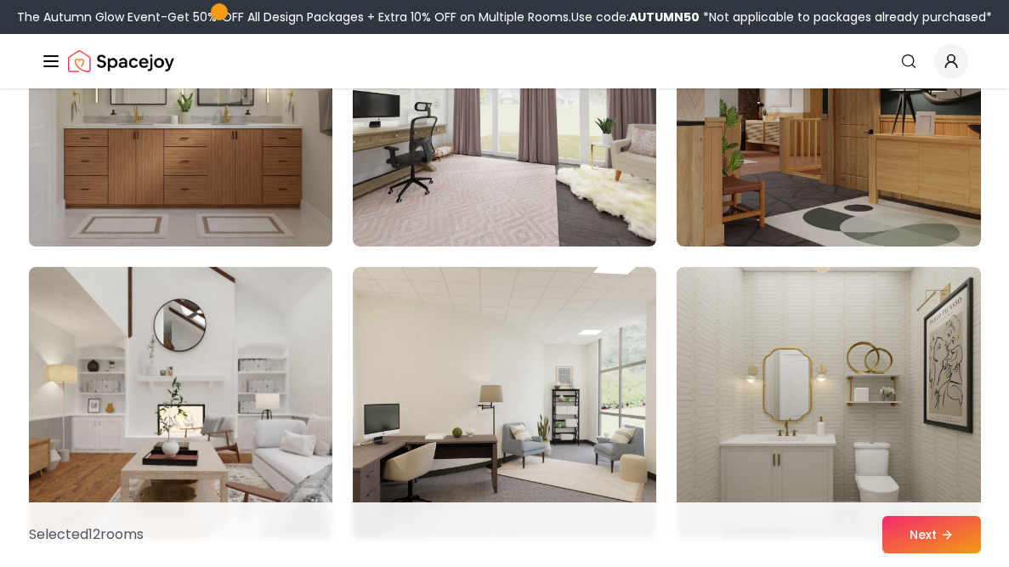
click at [192, 201] on img at bounding box center [180, 111] width 319 height 286
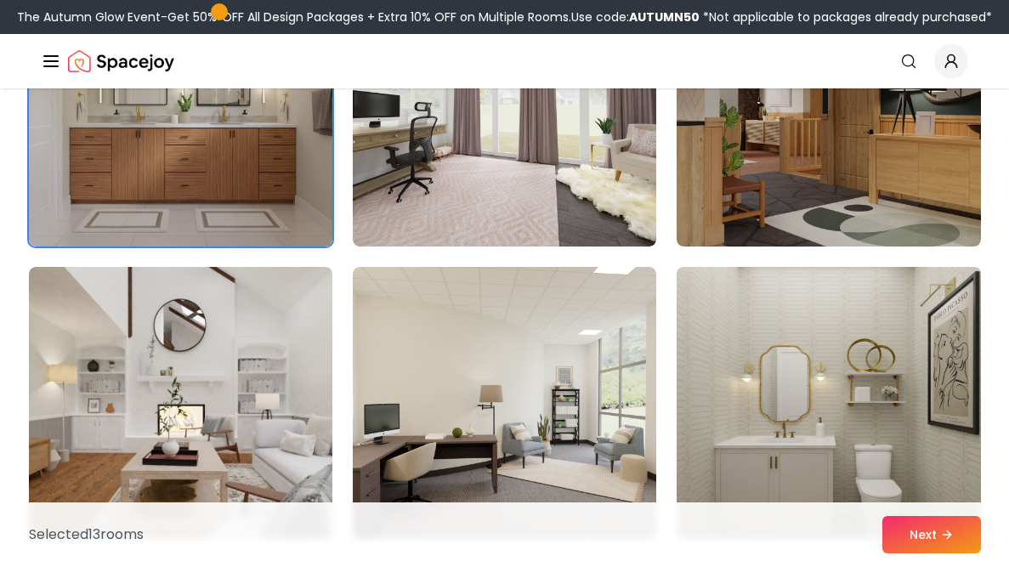
click at [816, 373] on img at bounding box center [828, 403] width 319 height 286
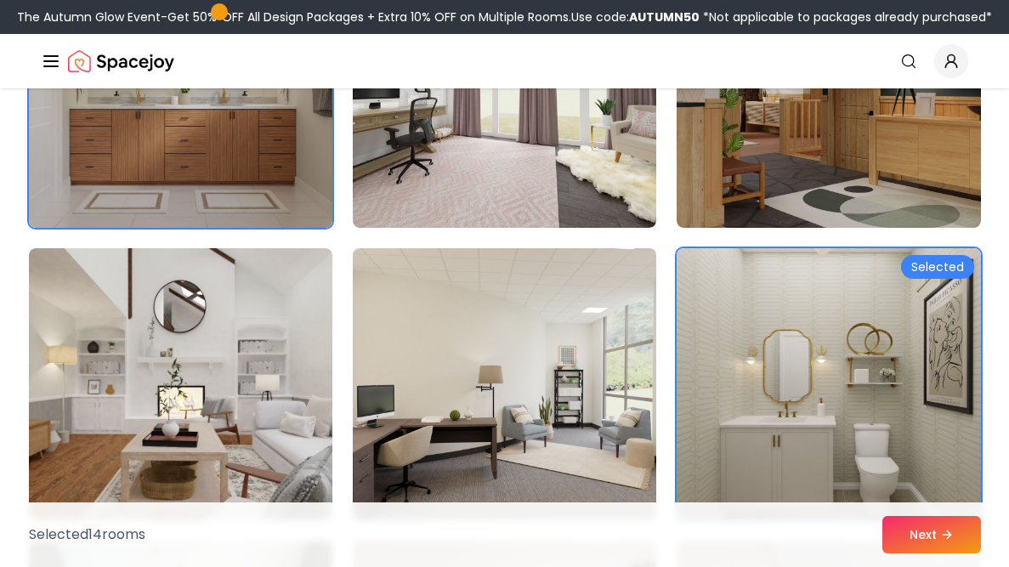
scroll to position [5681, 0]
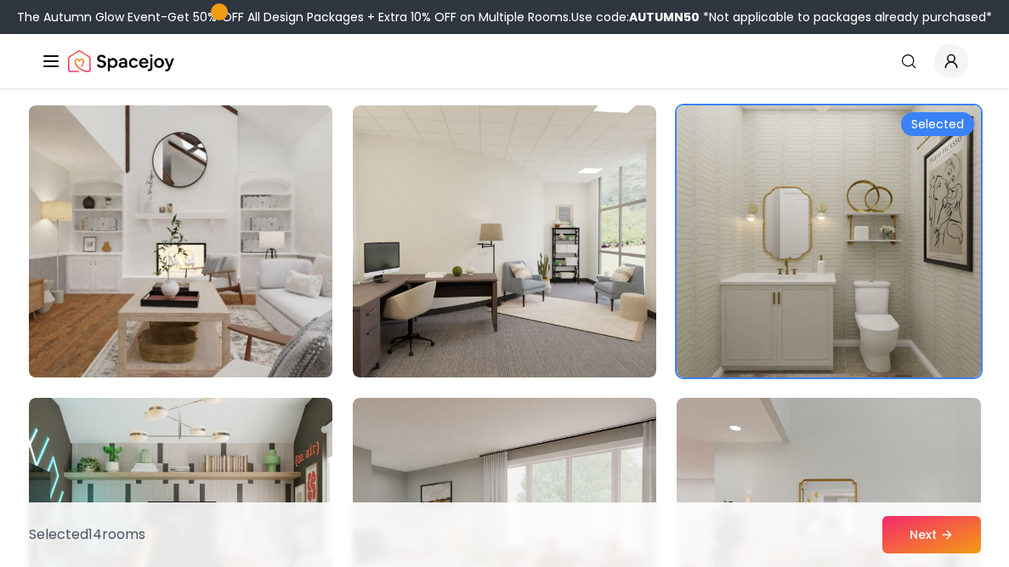
click at [305, 312] on img at bounding box center [180, 242] width 319 height 286
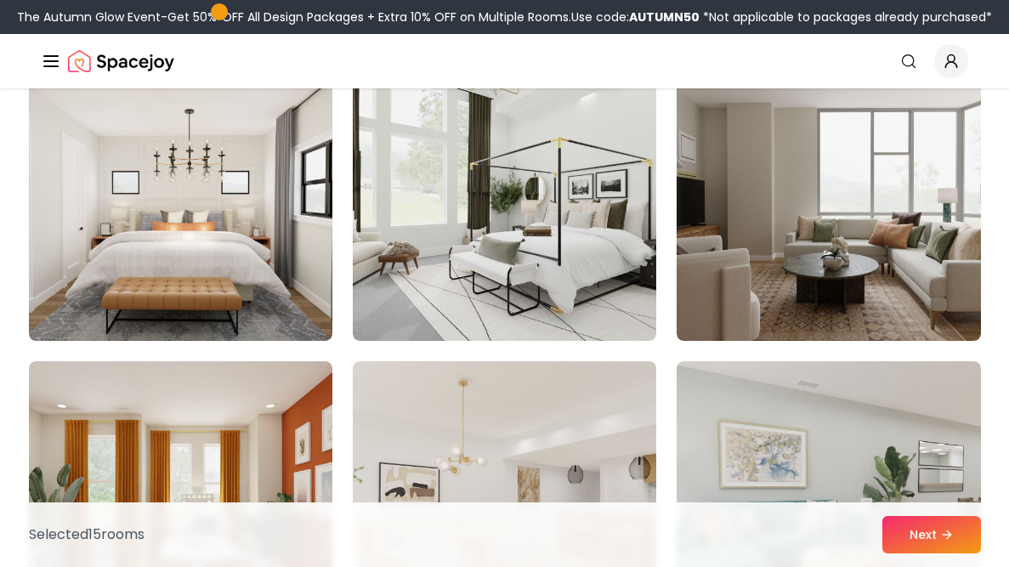
scroll to position [6887, 0]
click at [904, 522] on button "Next" at bounding box center [931, 534] width 99 height 37
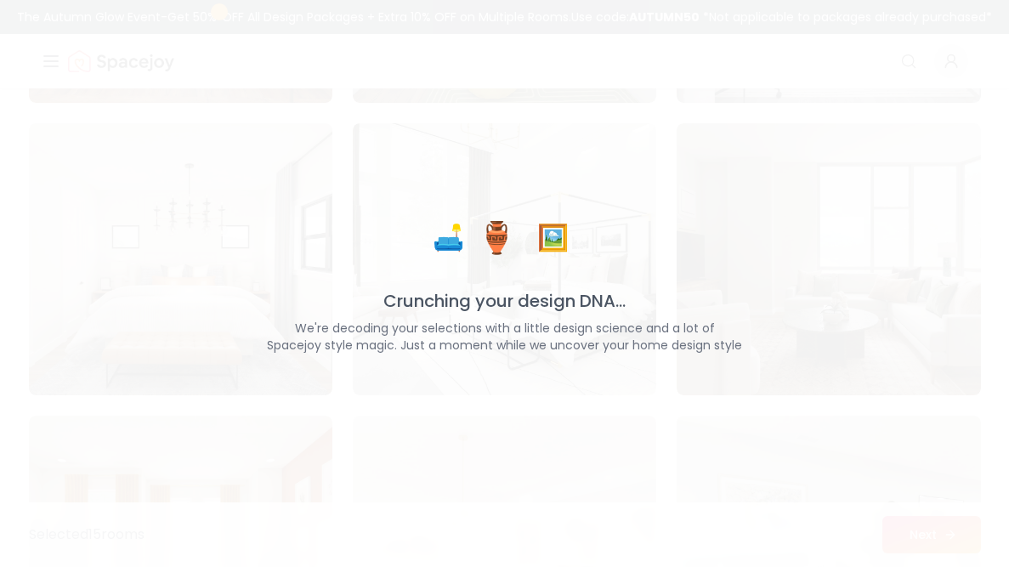
scroll to position [6941, 0]
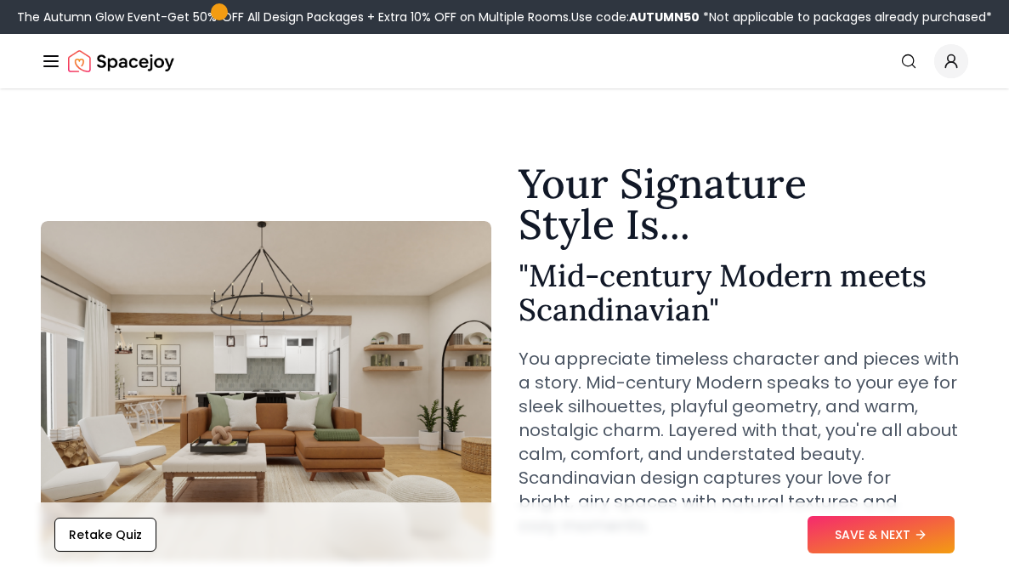
scroll to position [145, 0]
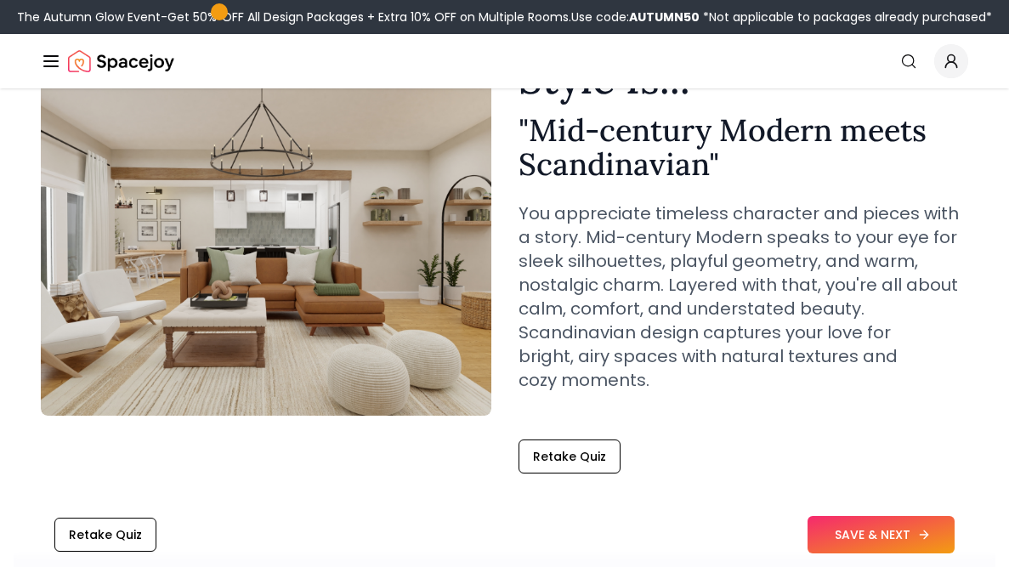
click at [839, 529] on button "SAVE & NEXT" at bounding box center [880, 534] width 147 height 37
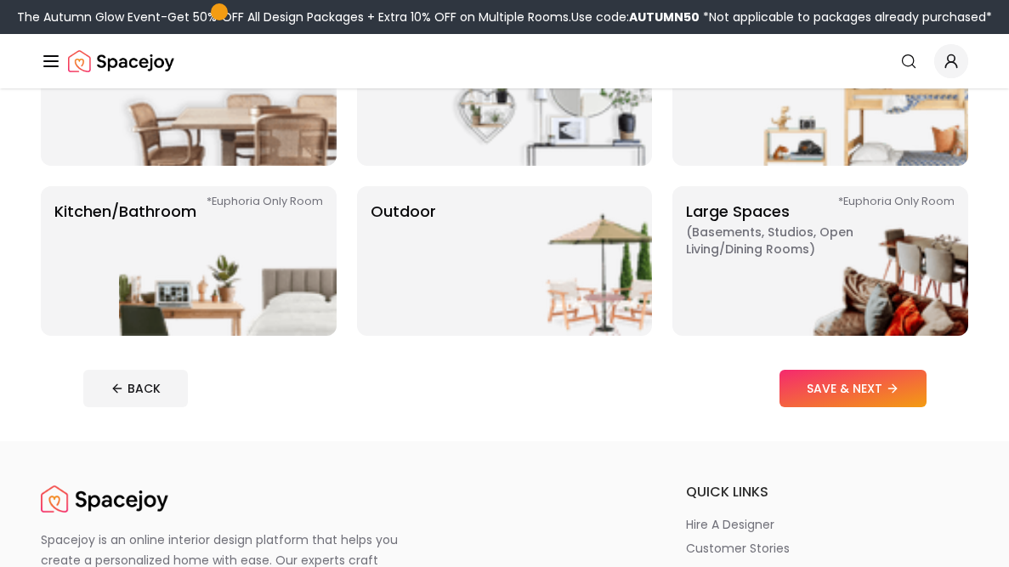
scroll to position [388, 0]
click at [169, 271] on img at bounding box center [228, 261] width 218 height 150
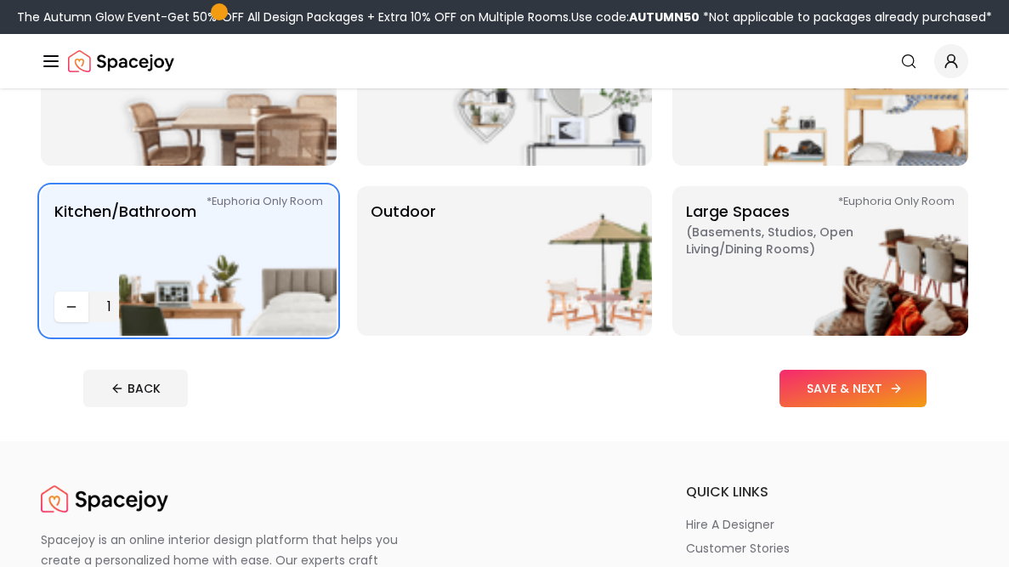
click at [815, 397] on button "SAVE & NEXT" at bounding box center [852, 388] width 147 height 37
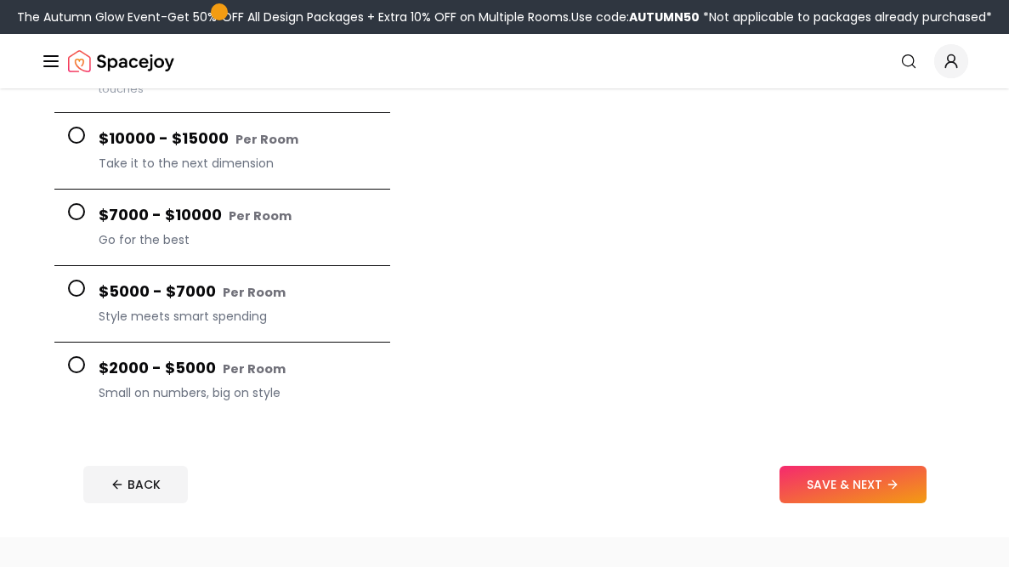
scroll to position [253, 0]
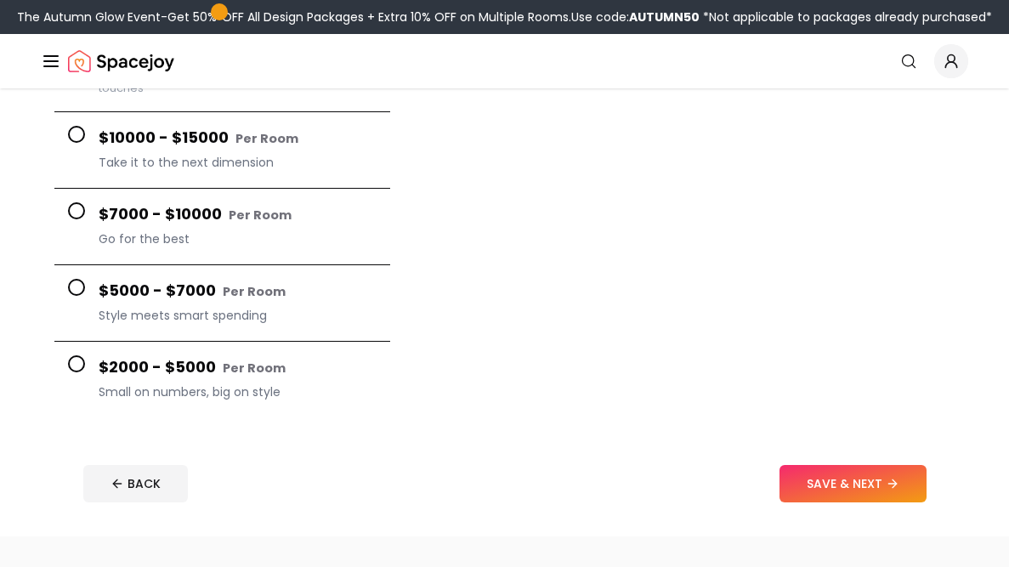
click at [76, 359] on span at bounding box center [76, 363] width 17 height 17
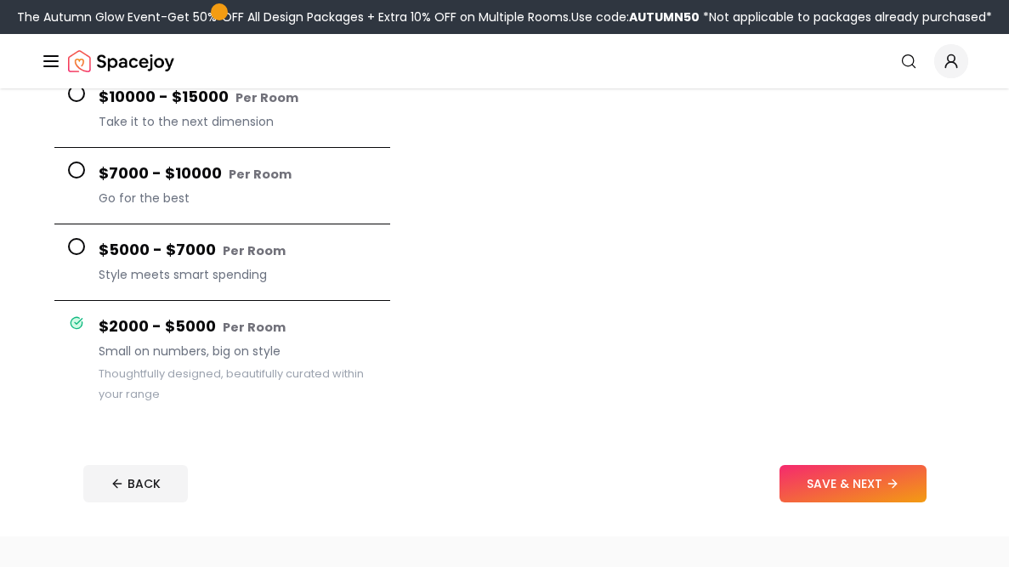
click at [56, 177] on button "$7000 - $10000 Per Room Go for the best" at bounding box center [222, 186] width 336 height 76
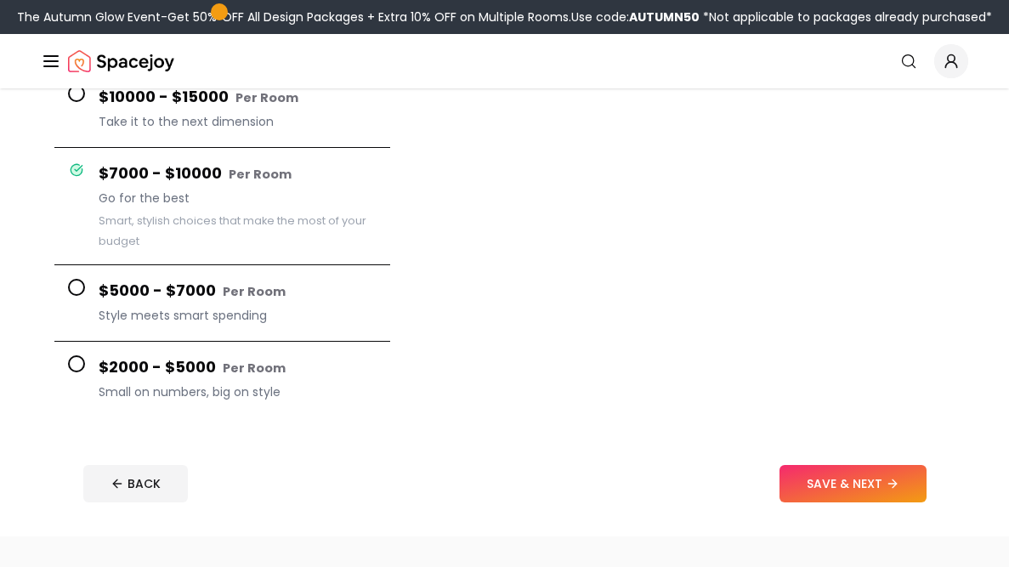
click at [63, 105] on button "$10000 - $15000 Per Room Take it to the next dimension" at bounding box center [222, 109] width 336 height 76
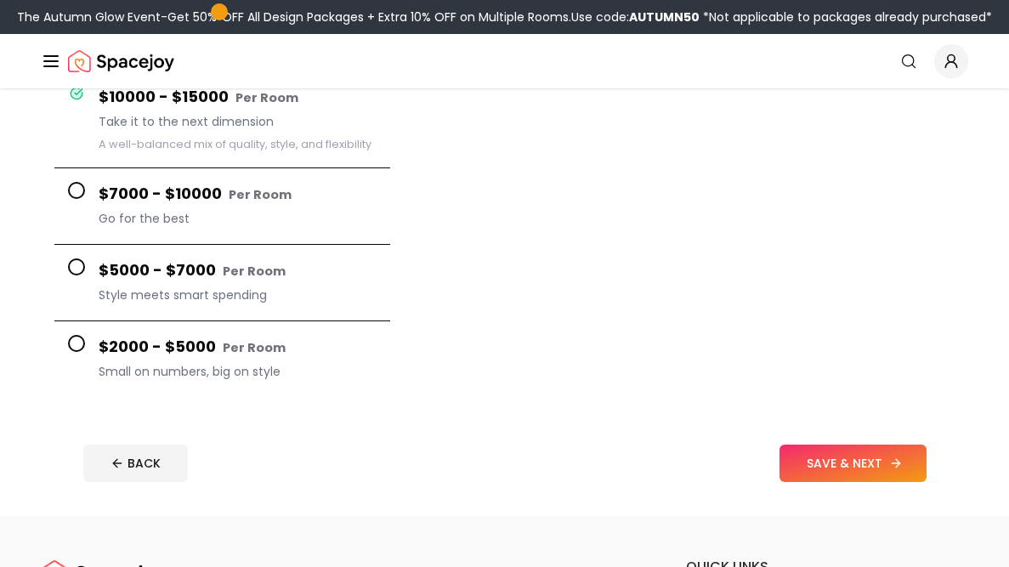
click at [847, 461] on button "SAVE & NEXT" at bounding box center [852, 462] width 147 height 37
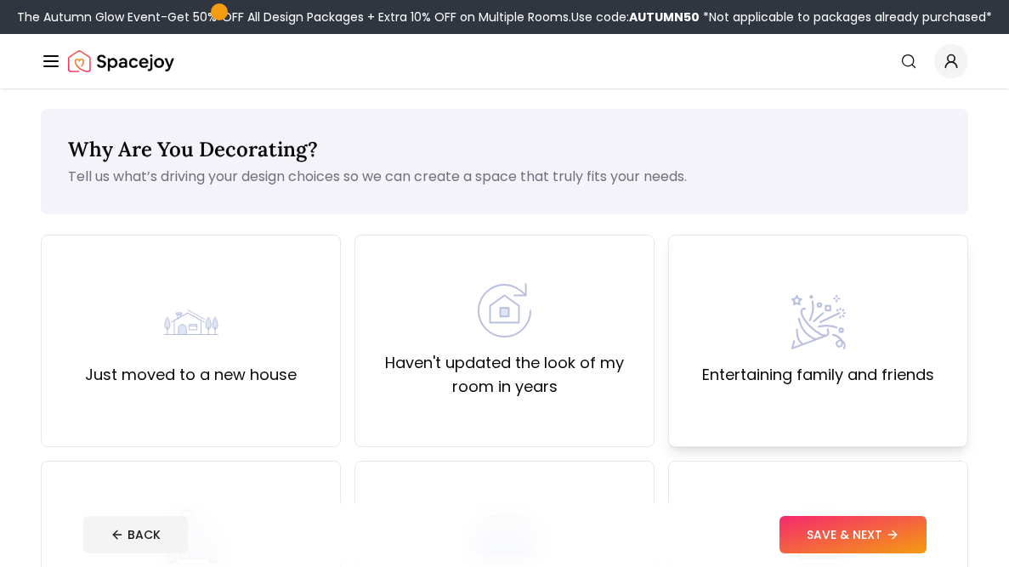
click at [821, 321] on img at bounding box center [818, 322] width 54 height 54
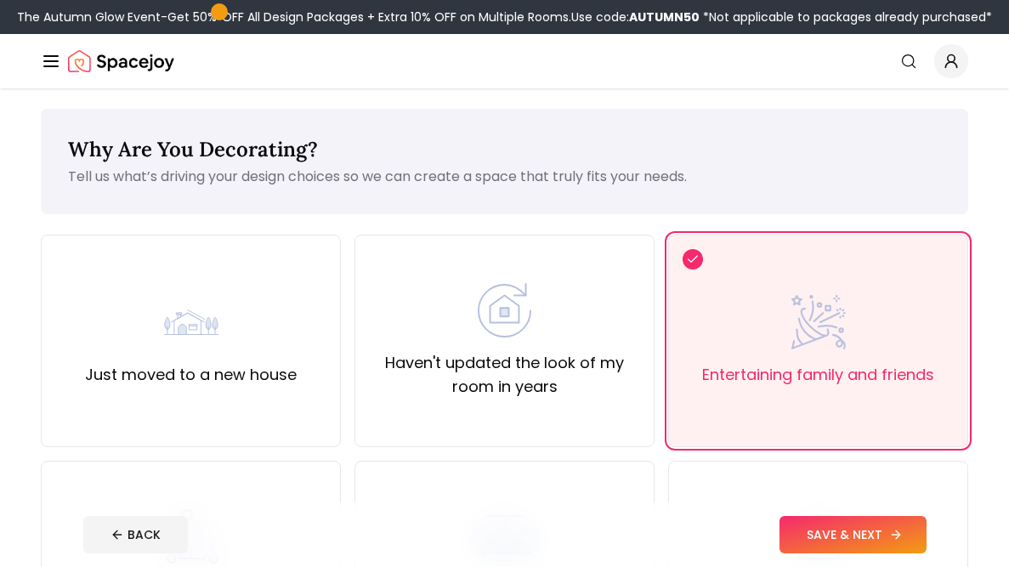
click at [840, 526] on button "SAVE & NEXT" at bounding box center [852, 534] width 147 height 37
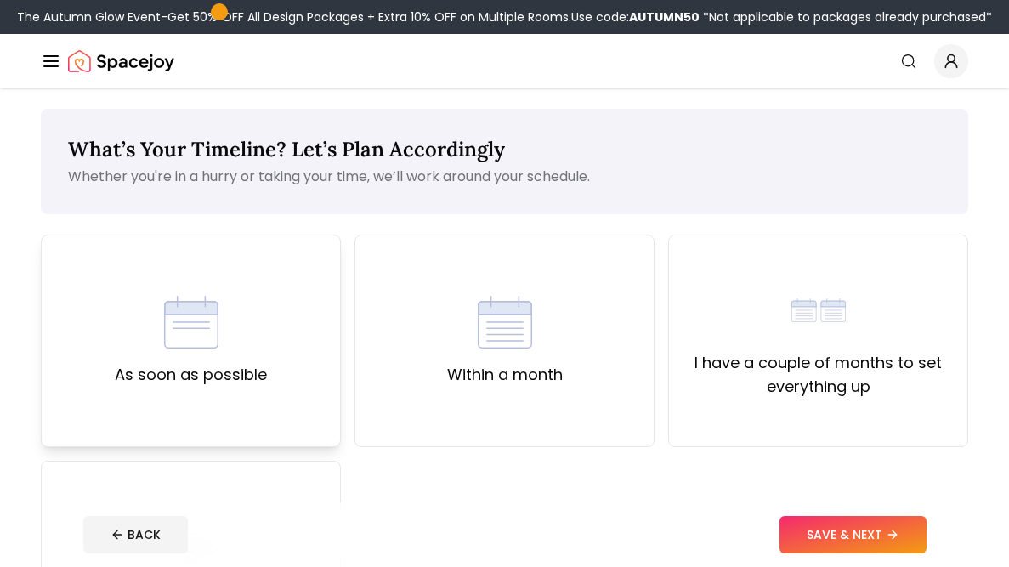
click at [236, 325] on div "As soon as possible" at bounding box center [191, 341] width 152 height 92
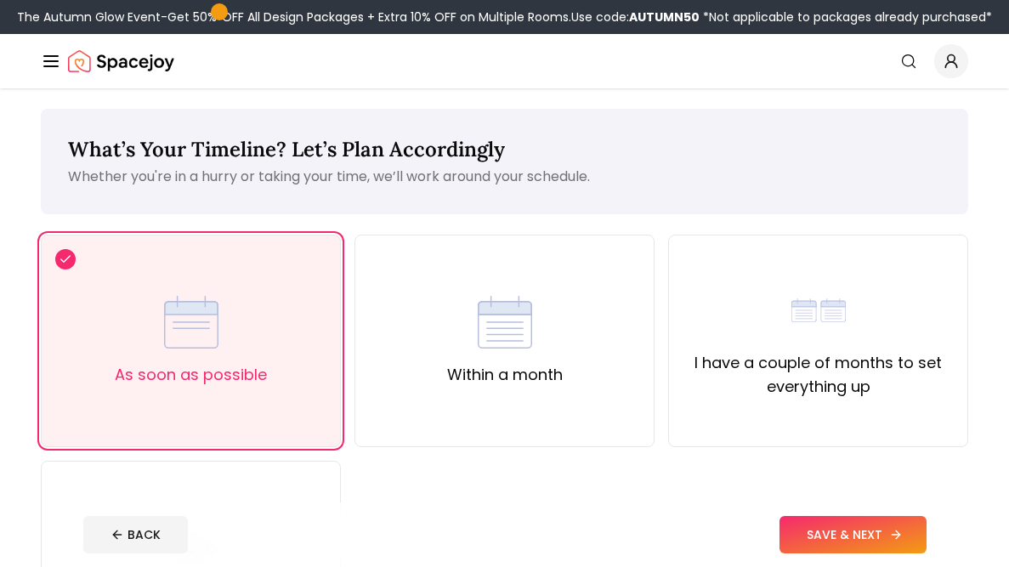
click at [821, 524] on button "SAVE & NEXT" at bounding box center [852, 534] width 147 height 37
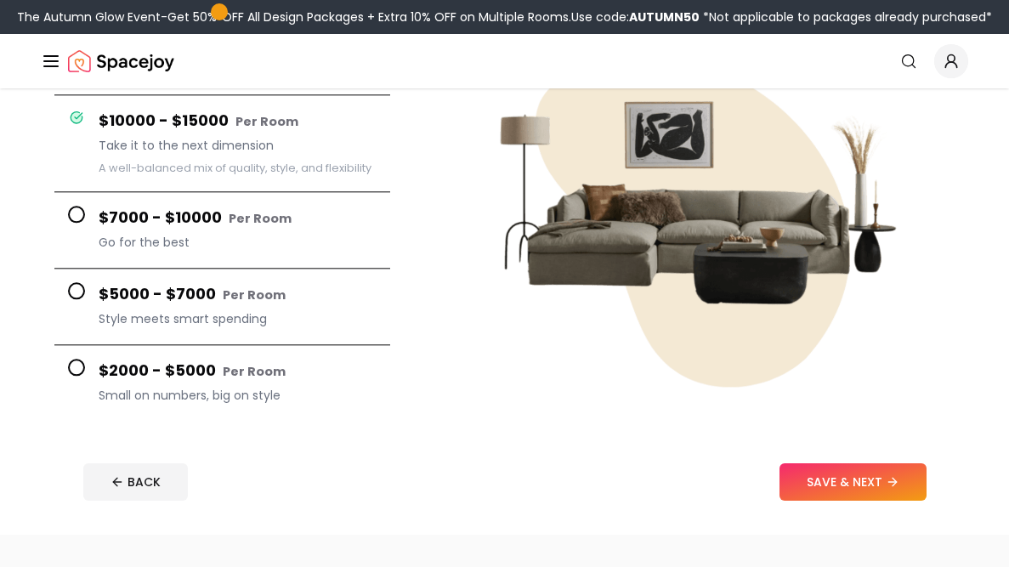
scroll to position [253, 0]
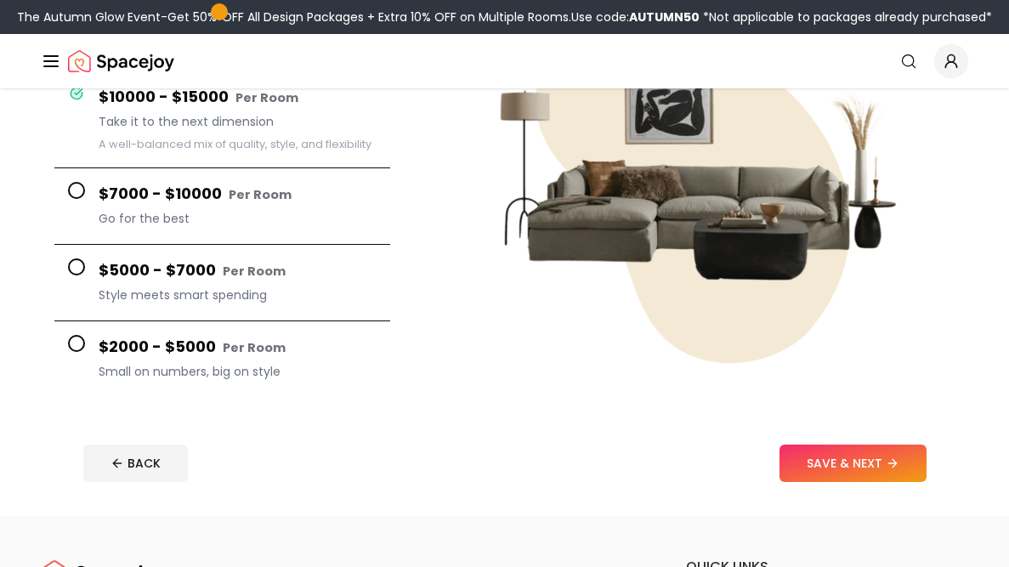
click at [42, 70] on icon "Global" at bounding box center [51, 61] width 20 height 20
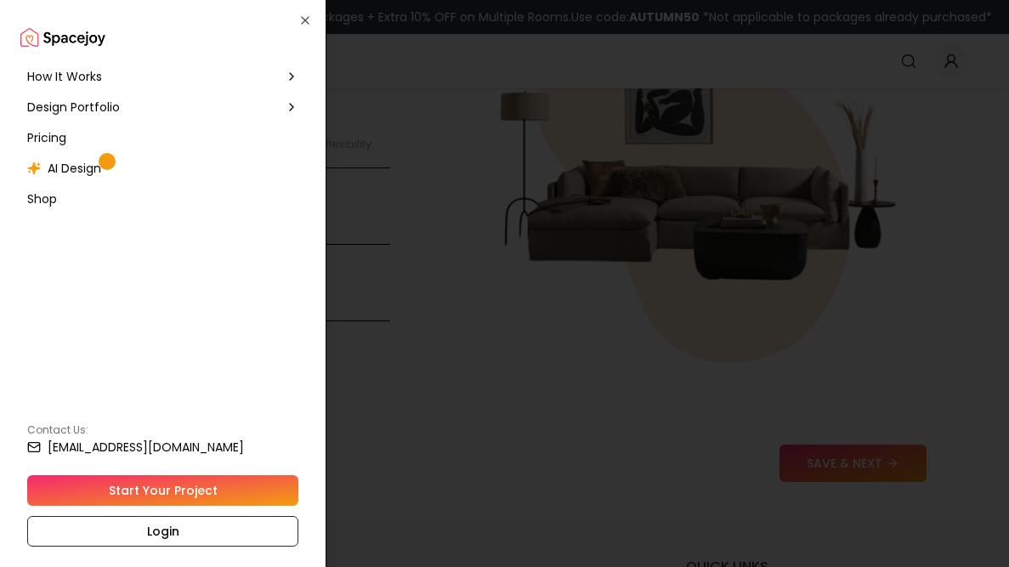
click at [61, 108] on span "Design Portfolio" at bounding box center [73, 107] width 93 height 17
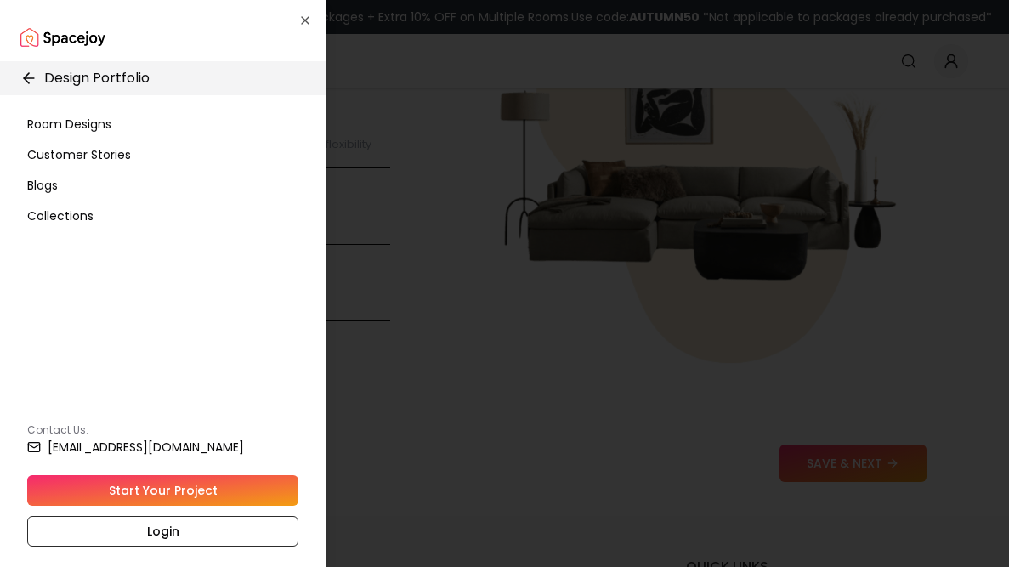
click at [96, 127] on span "Room Designs" at bounding box center [69, 124] width 84 height 17
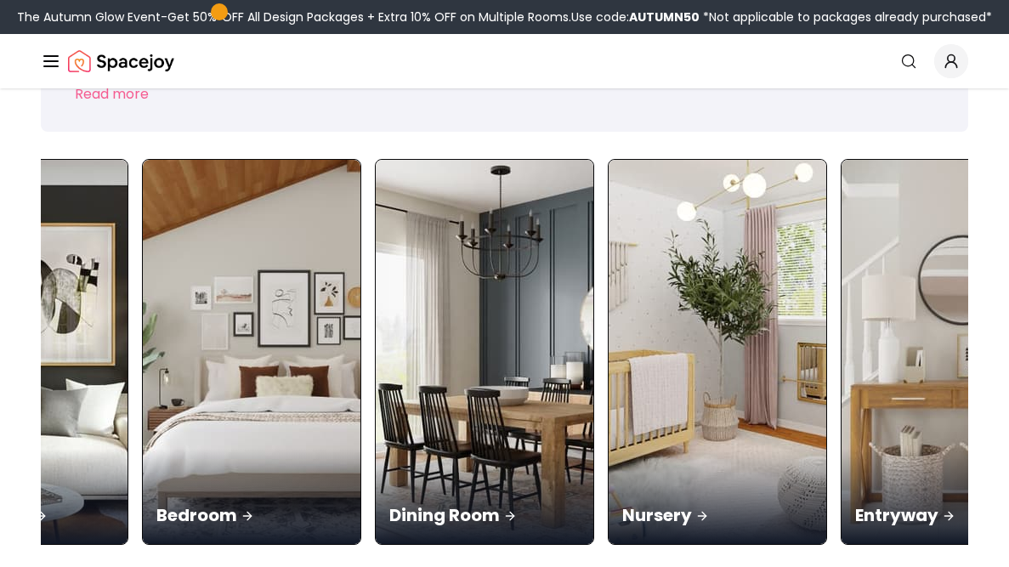
scroll to position [0, 586]
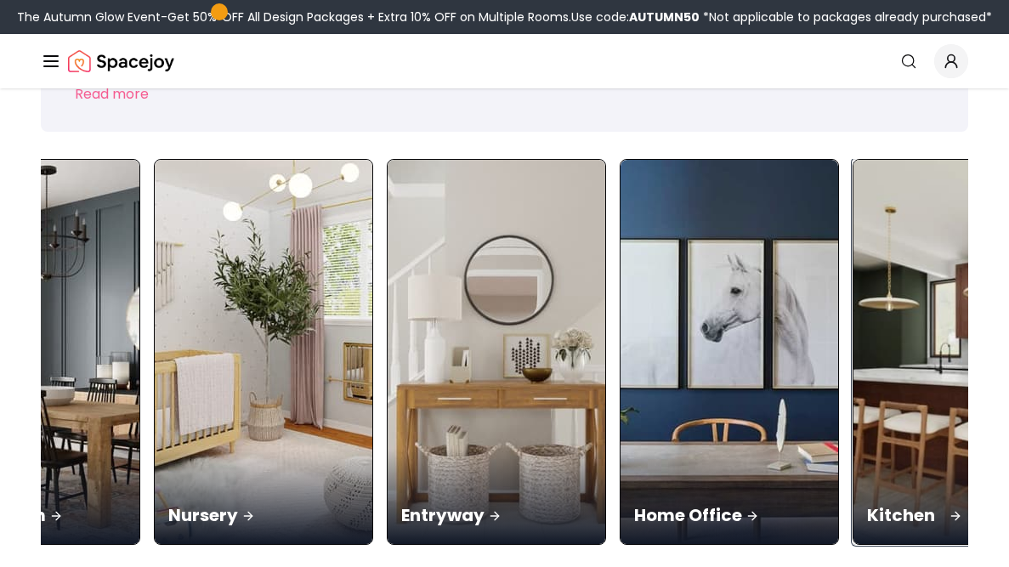
click at [853, 449] on div "Kitchen" at bounding box center [962, 496] width 218 height 95
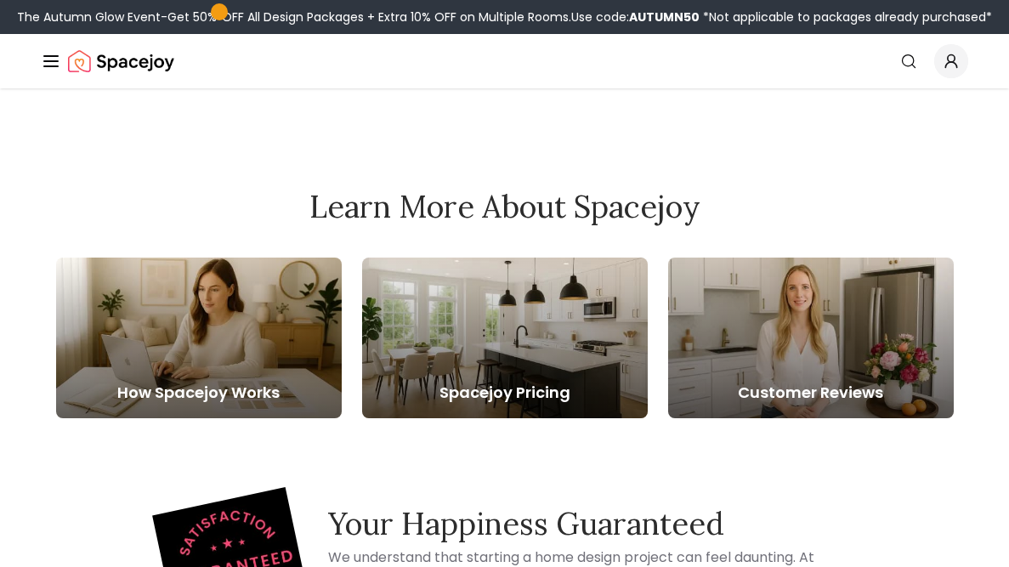
scroll to position [348, 0]
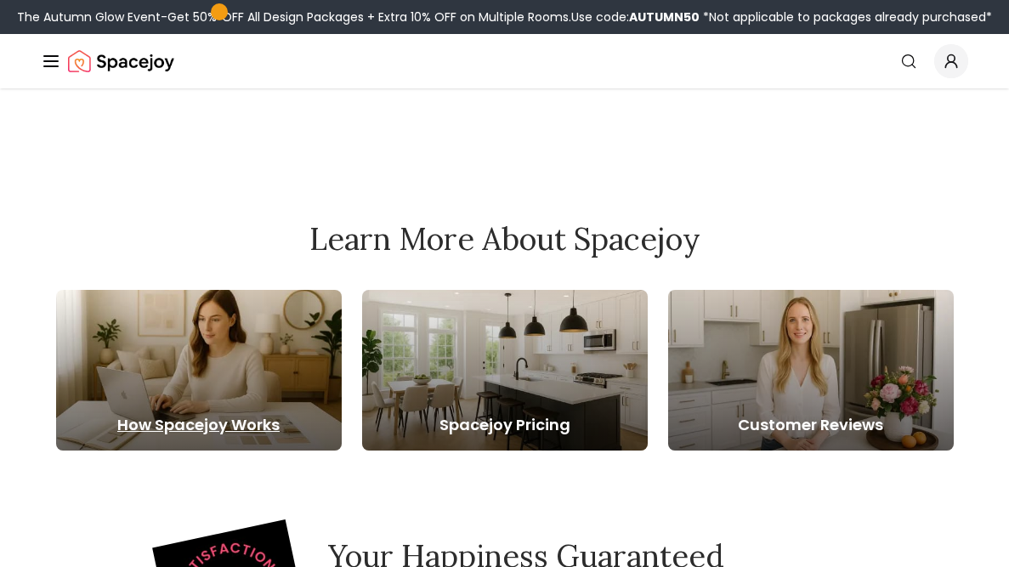
click at [222, 335] on div at bounding box center [199, 370] width 286 height 161
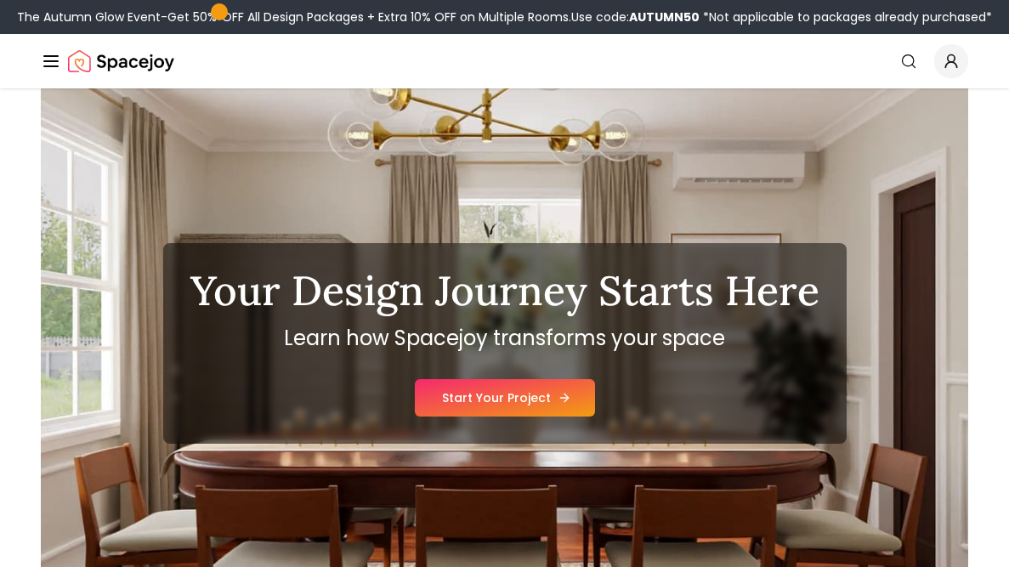
click at [470, 405] on link "Start Your Project" at bounding box center [505, 397] width 180 height 37
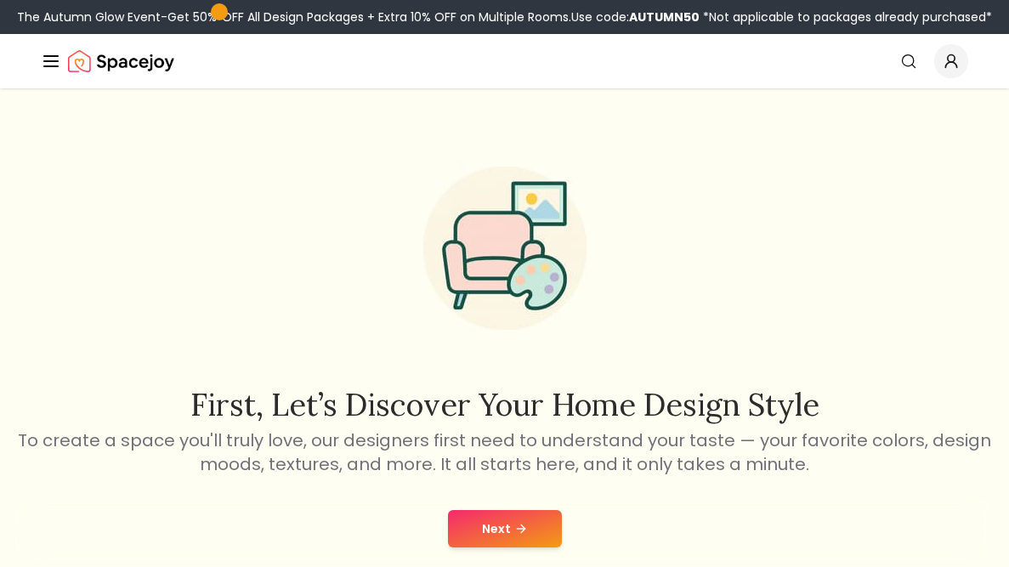
click at [502, 512] on button "Next" at bounding box center [505, 528] width 114 height 37
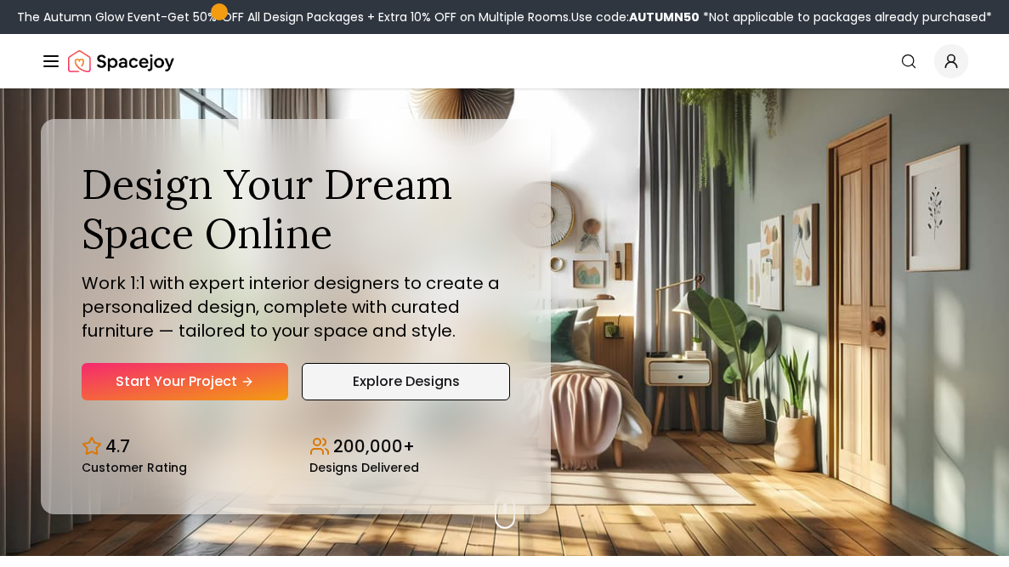
scroll to position [1, 0]
